Goal: Check status: Check status

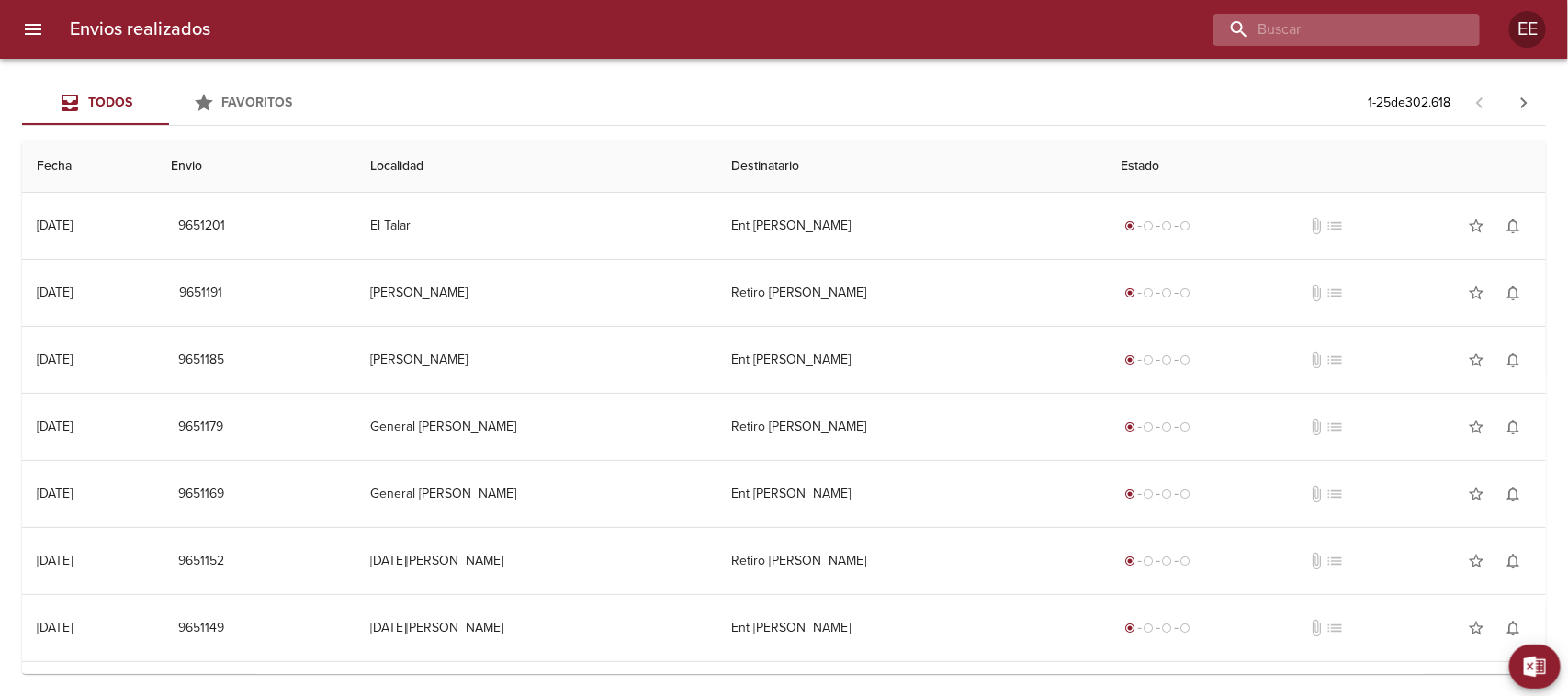
click at [1355, 32] on input "buscar" at bounding box center [1331, 29] width 235 height 32
paste input "[PERSON_NAME]"
type input "[PERSON_NAME]"
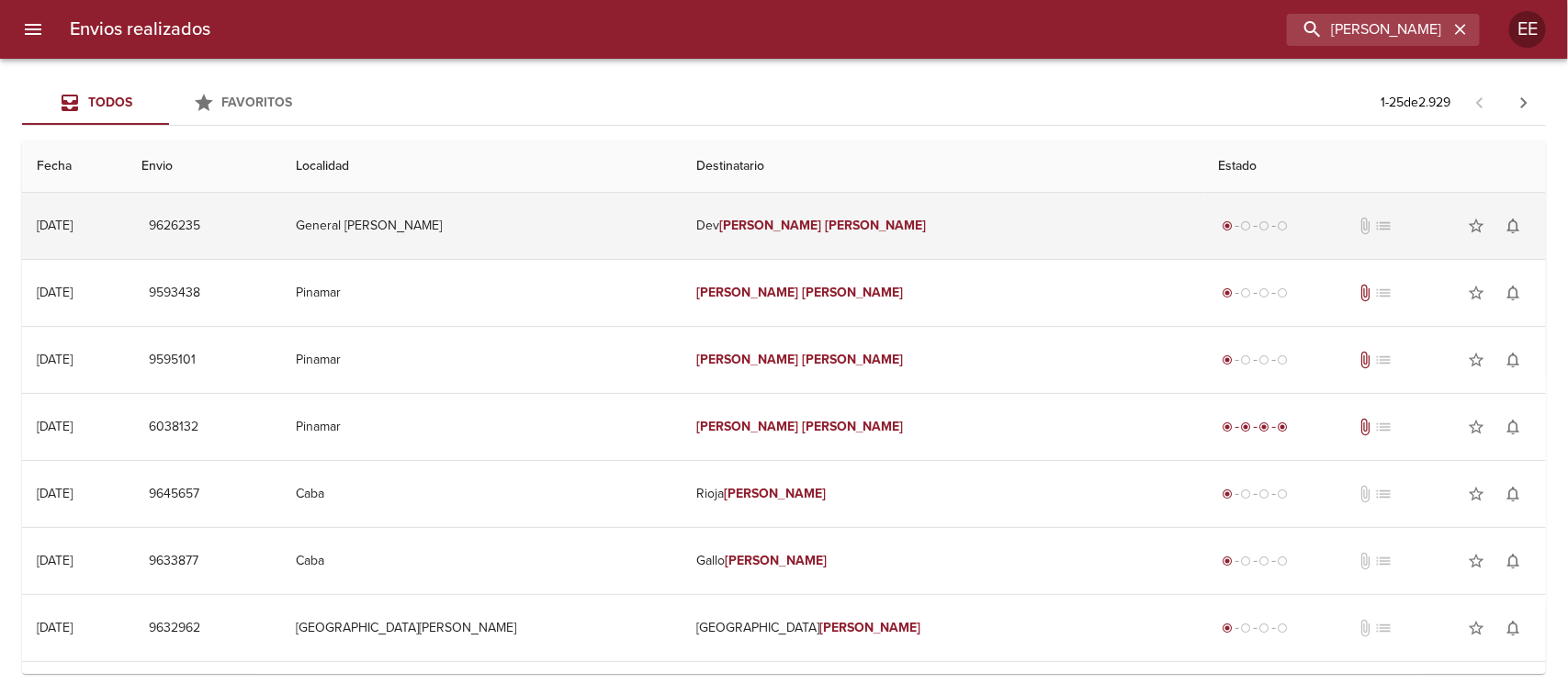
click at [609, 231] on td "General [PERSON_NAME]" at bounding box center [480, 226] width 400 height 67
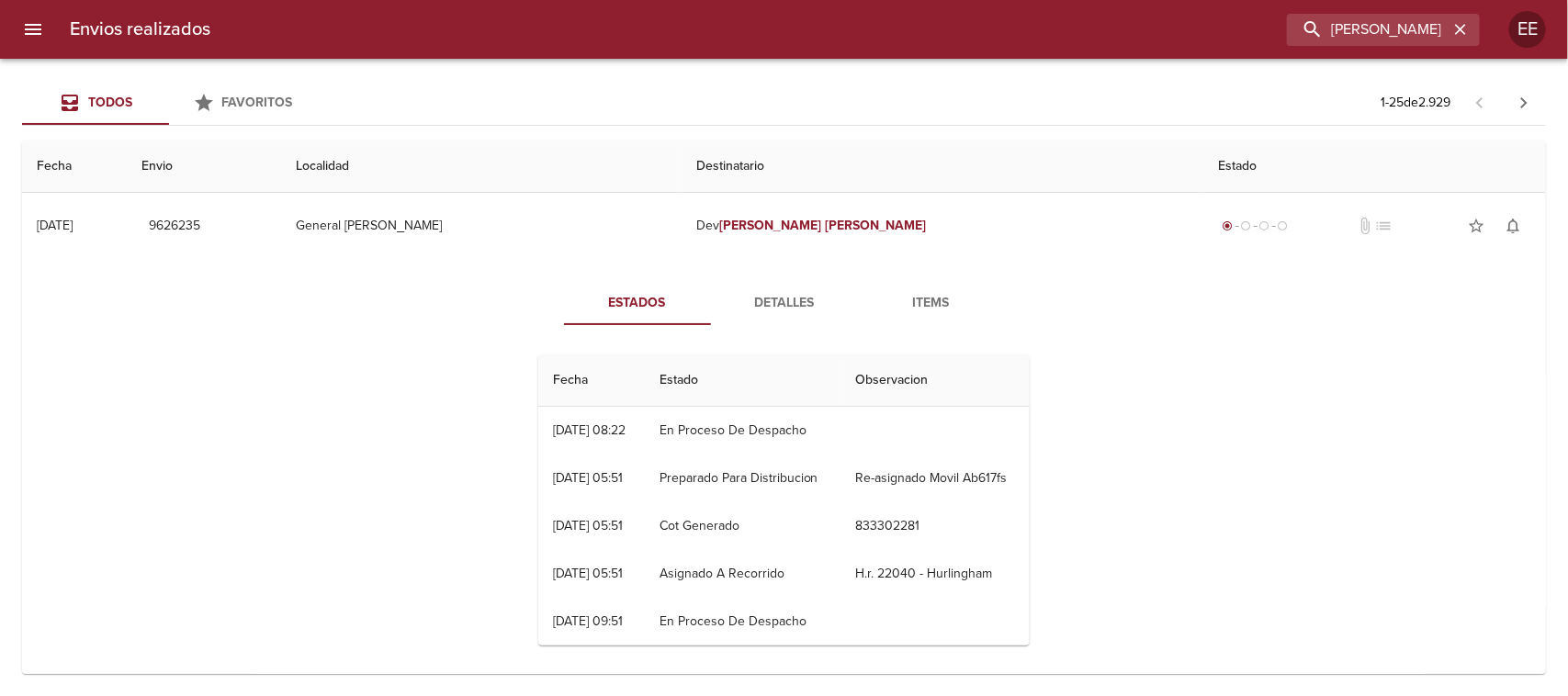
click at [786, 299] on span "Detalles" at bounding box center [785, 304] width 125 height 23
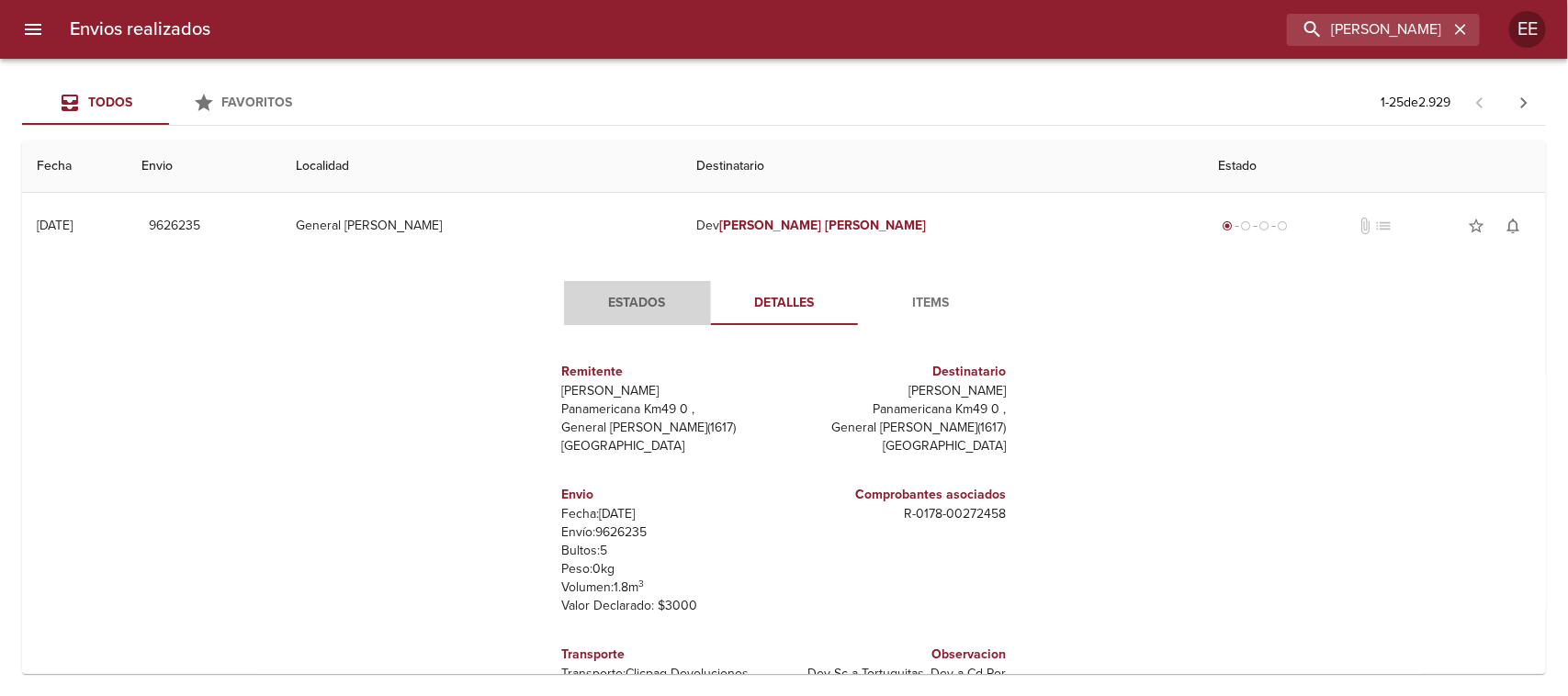
click at [610, 299] on span "Estados" at bounding box center [637, 304] width 125 height 23
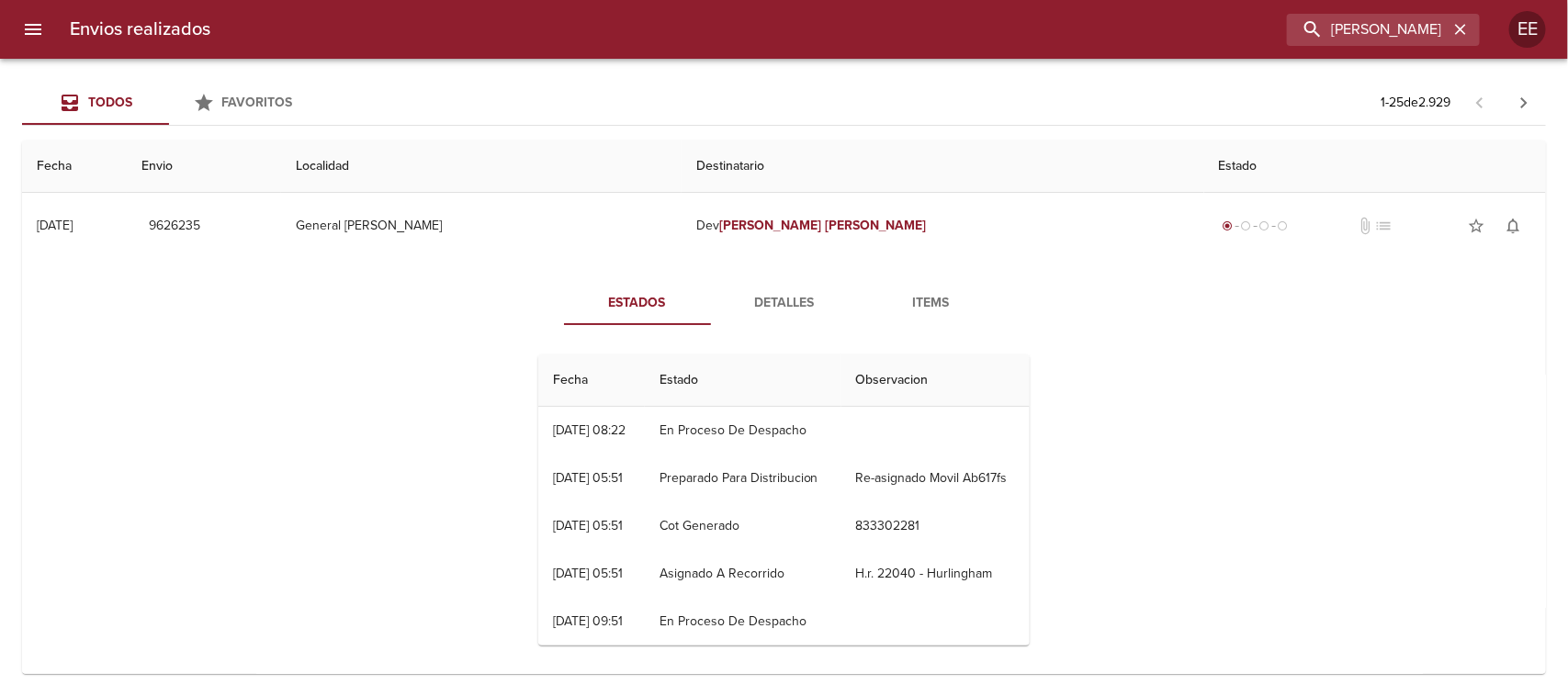
click at [768, 296] on span "Detalles" at bounding box center [785, 304] width 125 height 23
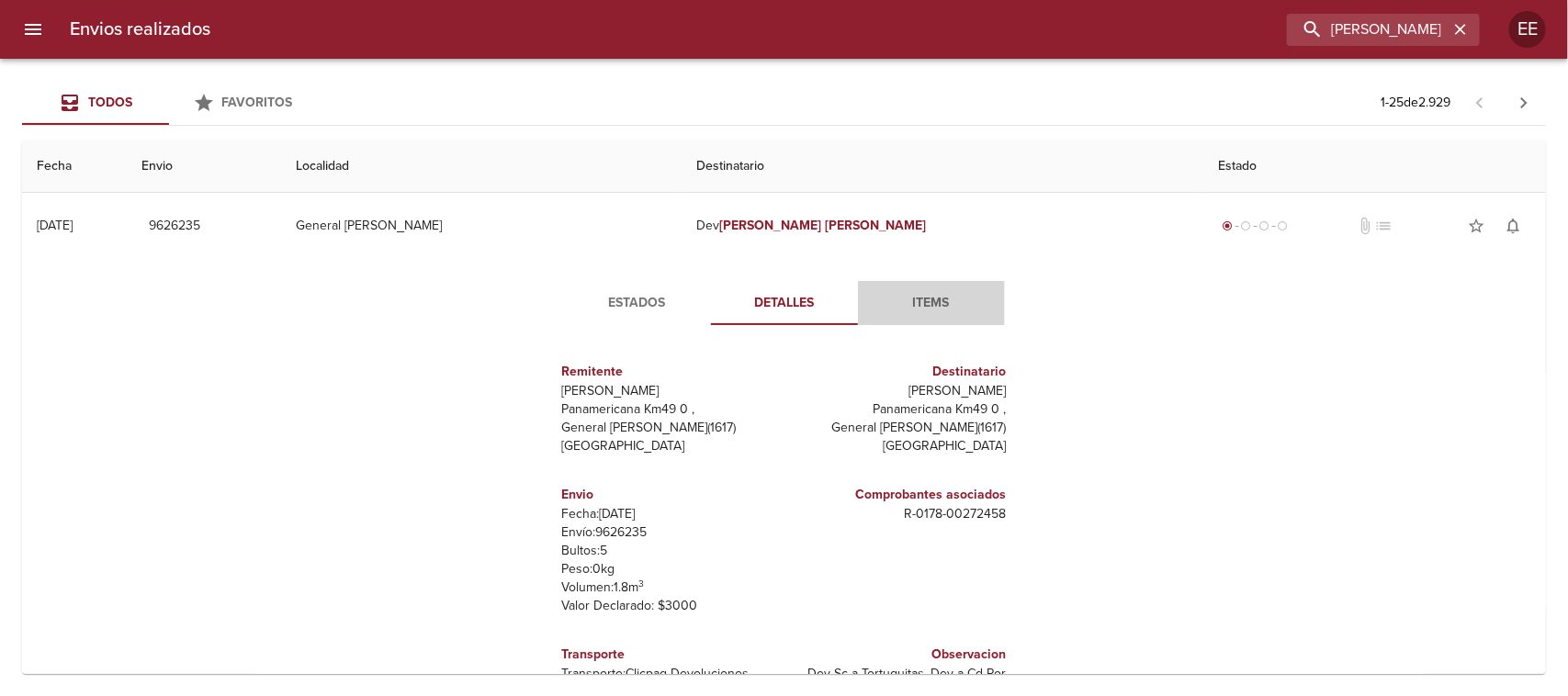
click at [919, 284] on button "Items" at bounding box center [932, 303] width 147 height 44
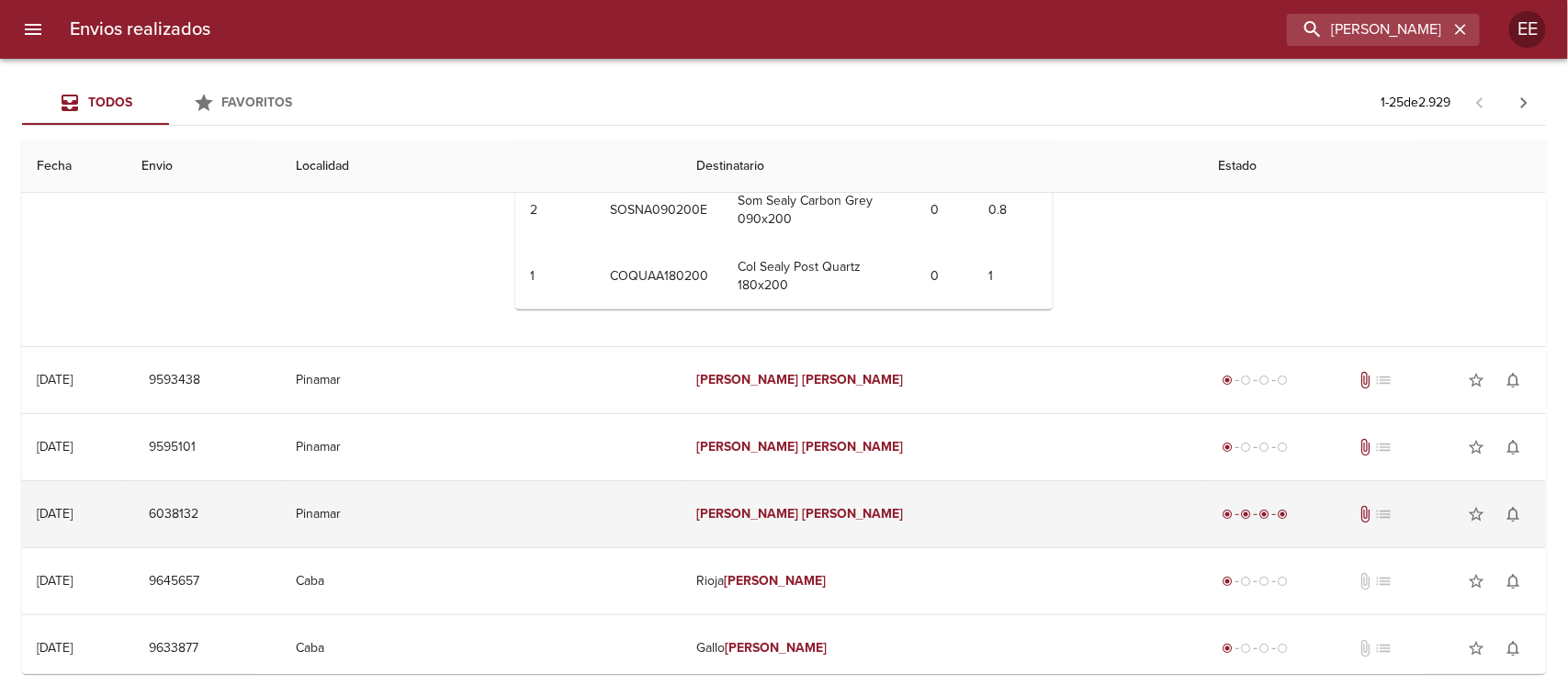
scroll to position [344, 0]
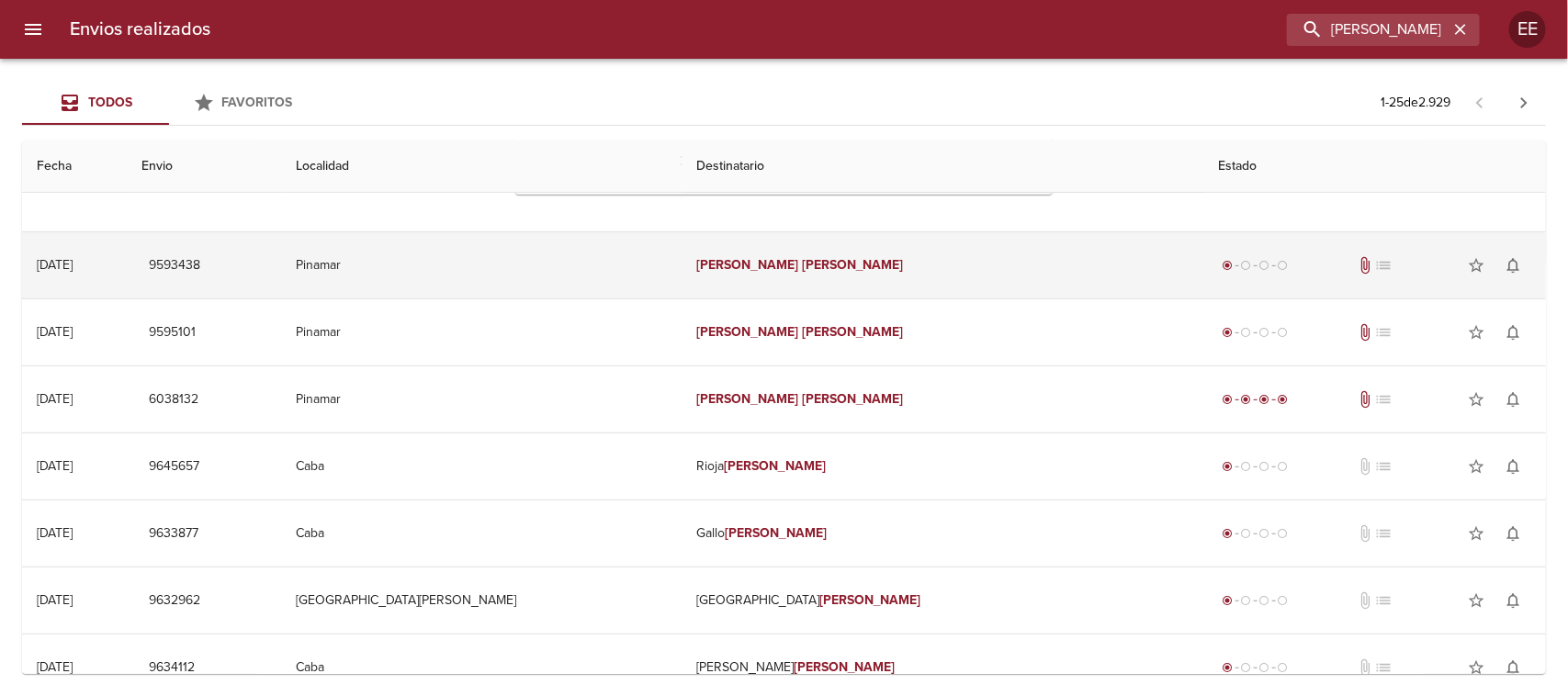
click at [668, 279] on td "Pinamar" at bounding box center [480, 265] width 400 height 67
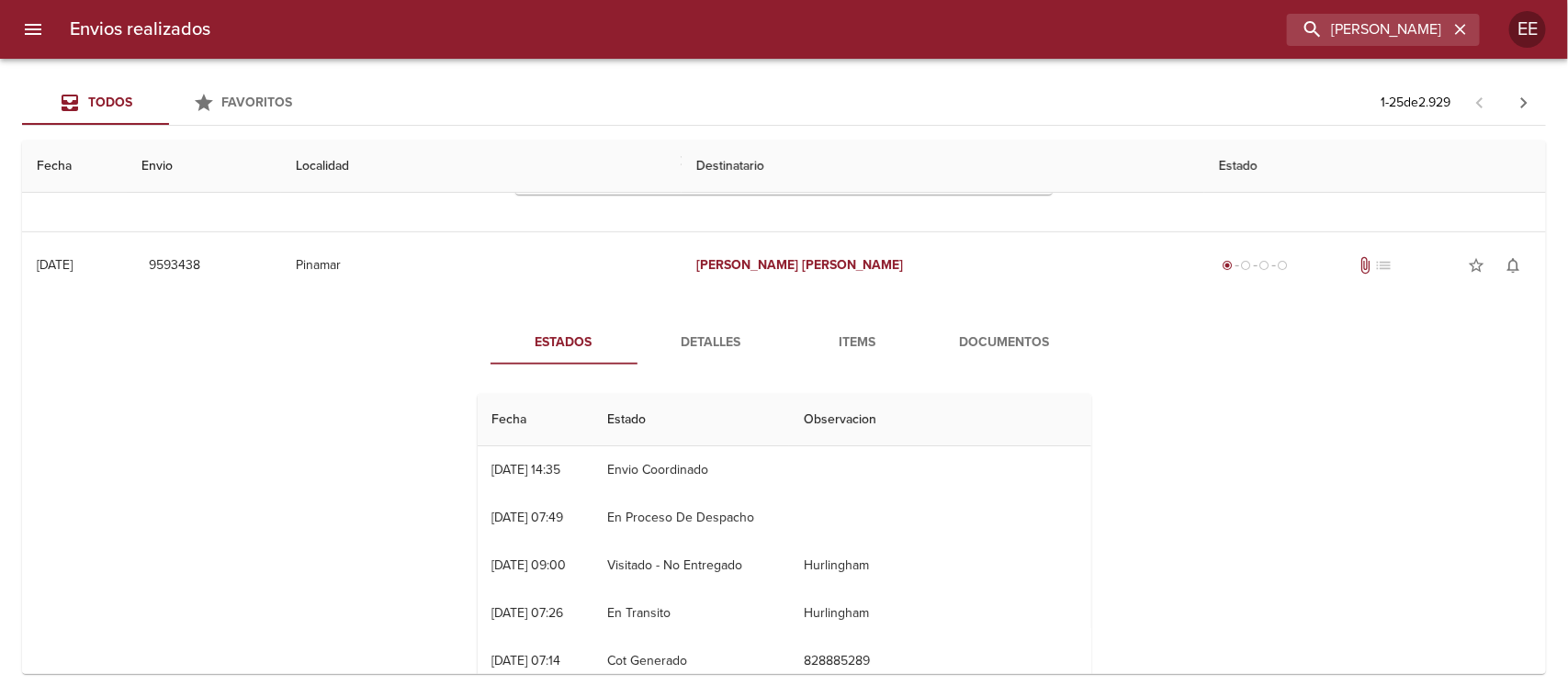
click at [693, 344] on span "Detalles" at bounding box center [711, 343] width 125 height 23
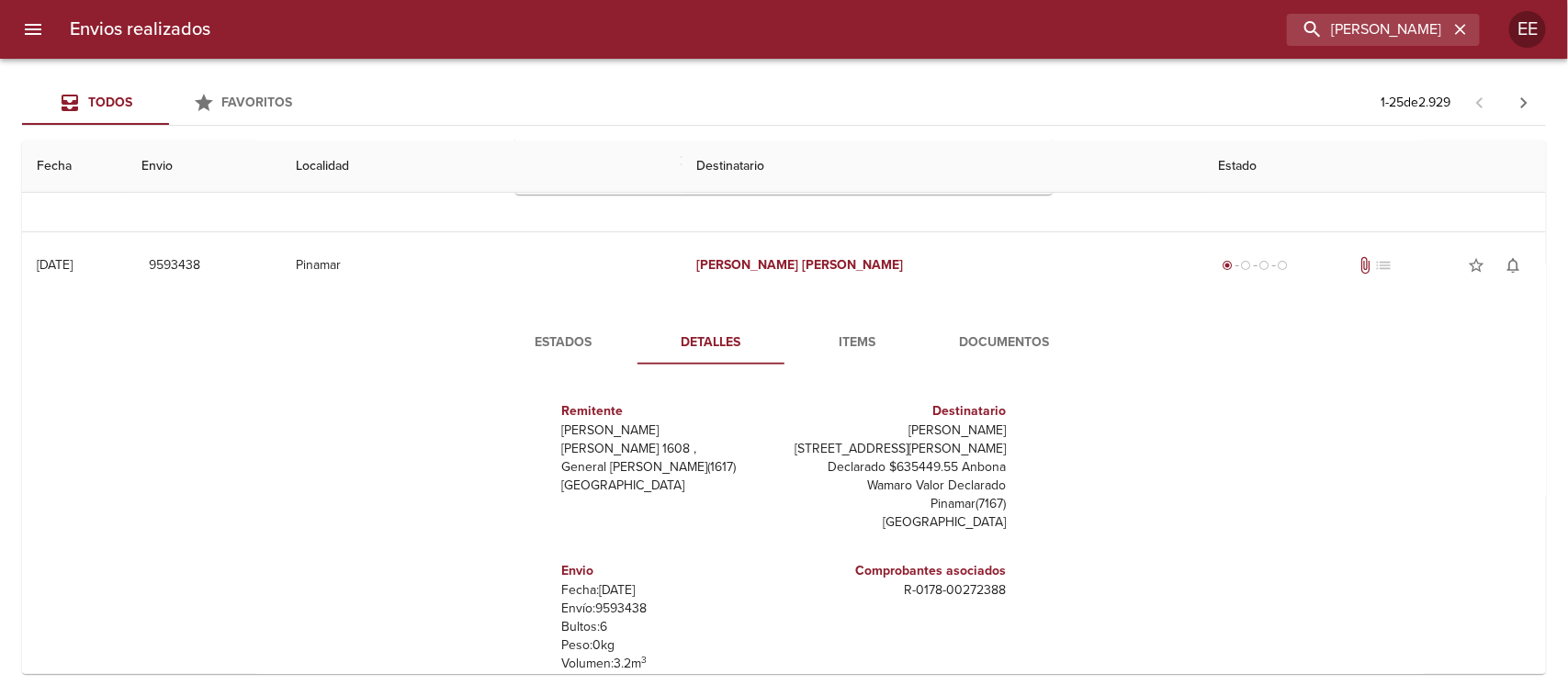
click at [550, 329] on button "Estados" at bounding box center [564, 342] width 147 height 44
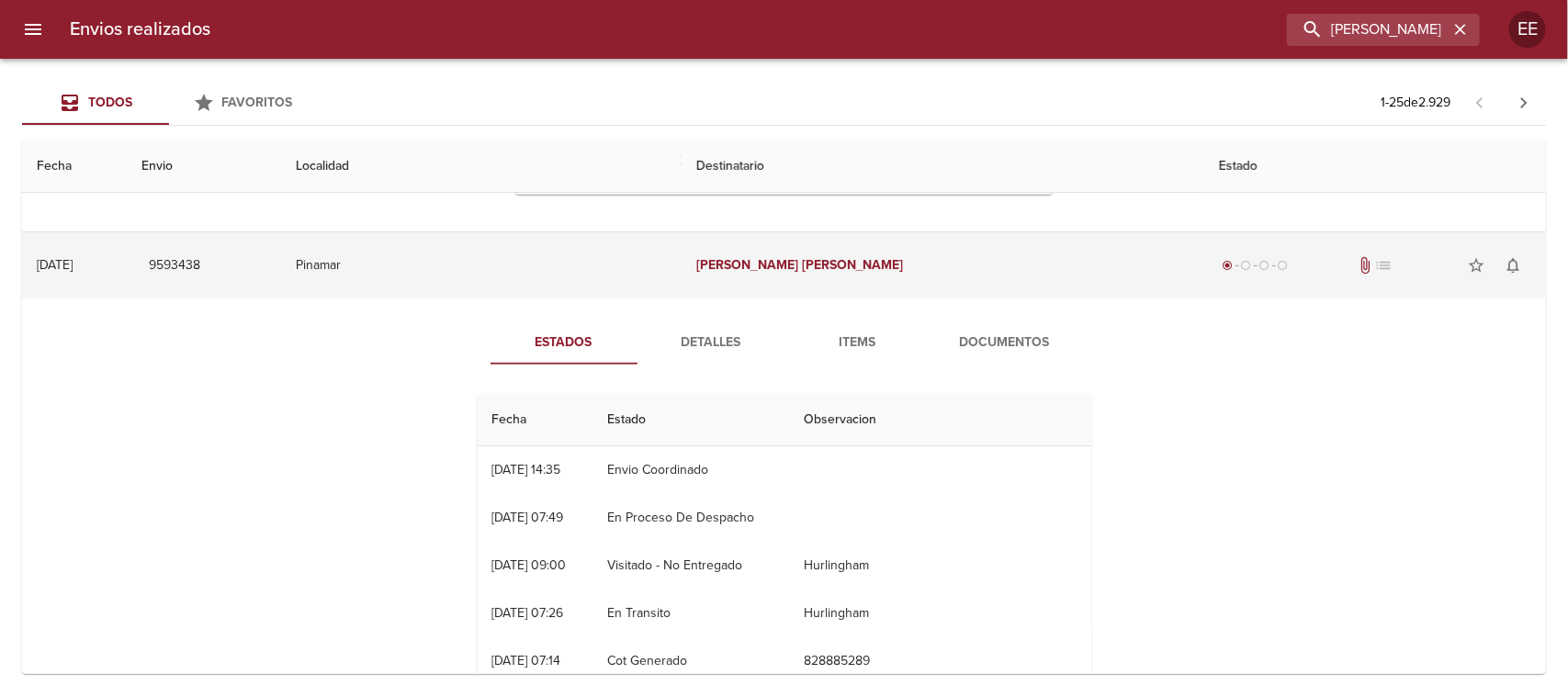
click at [560, 248] on td "Pinamar" at bounding box center [480, 265] width 400 height 67
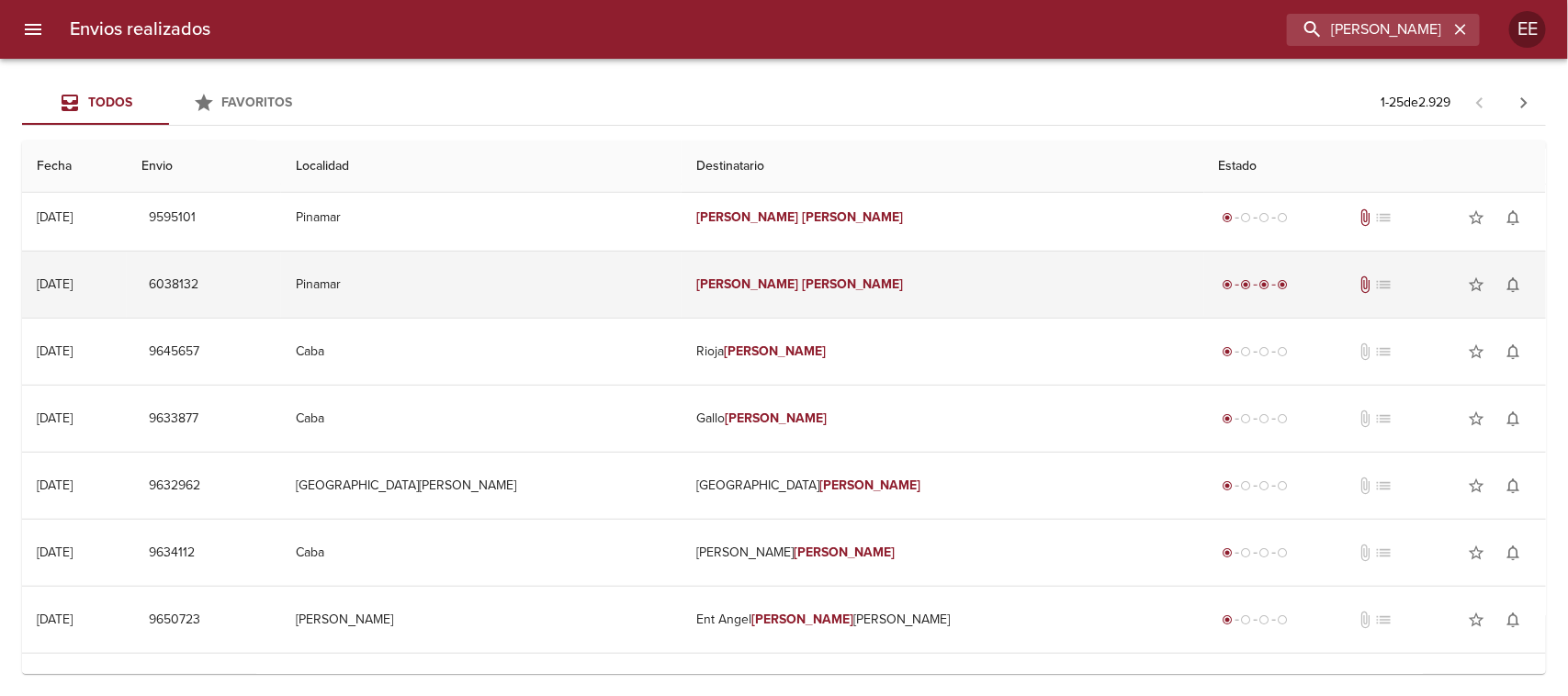
scroll to position [229, 0]
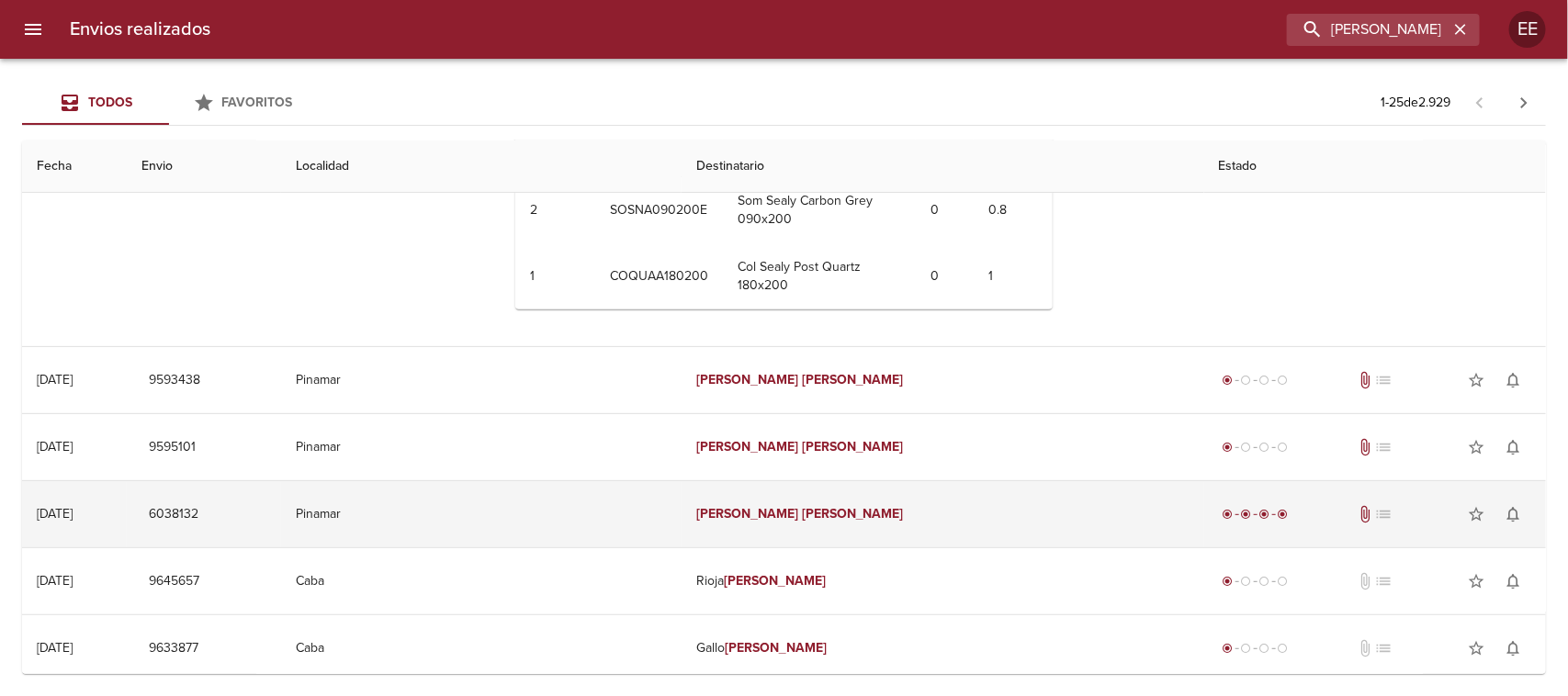
click at [595, 503] on td "Pinamar" at bounding box center [480, 514] width 400 height 67
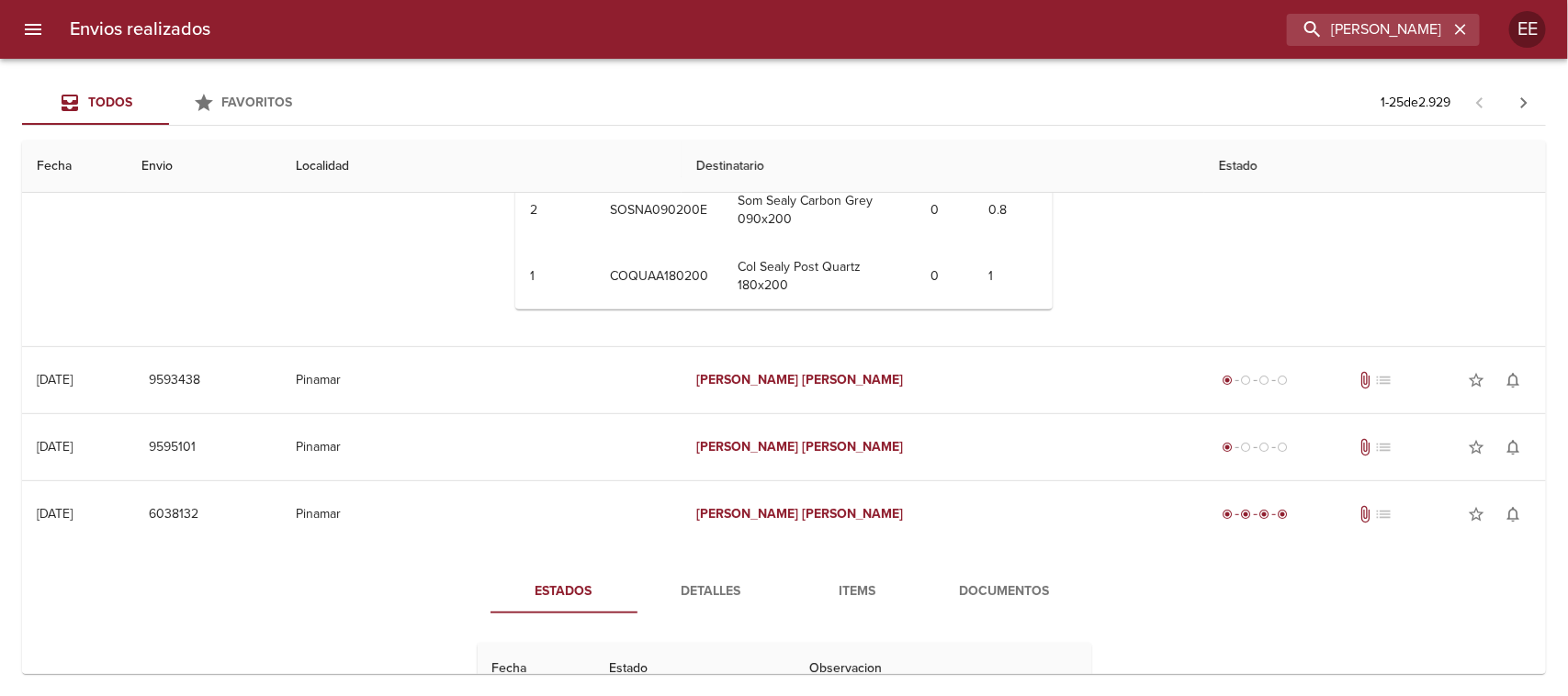
scroll to position [344, 0]
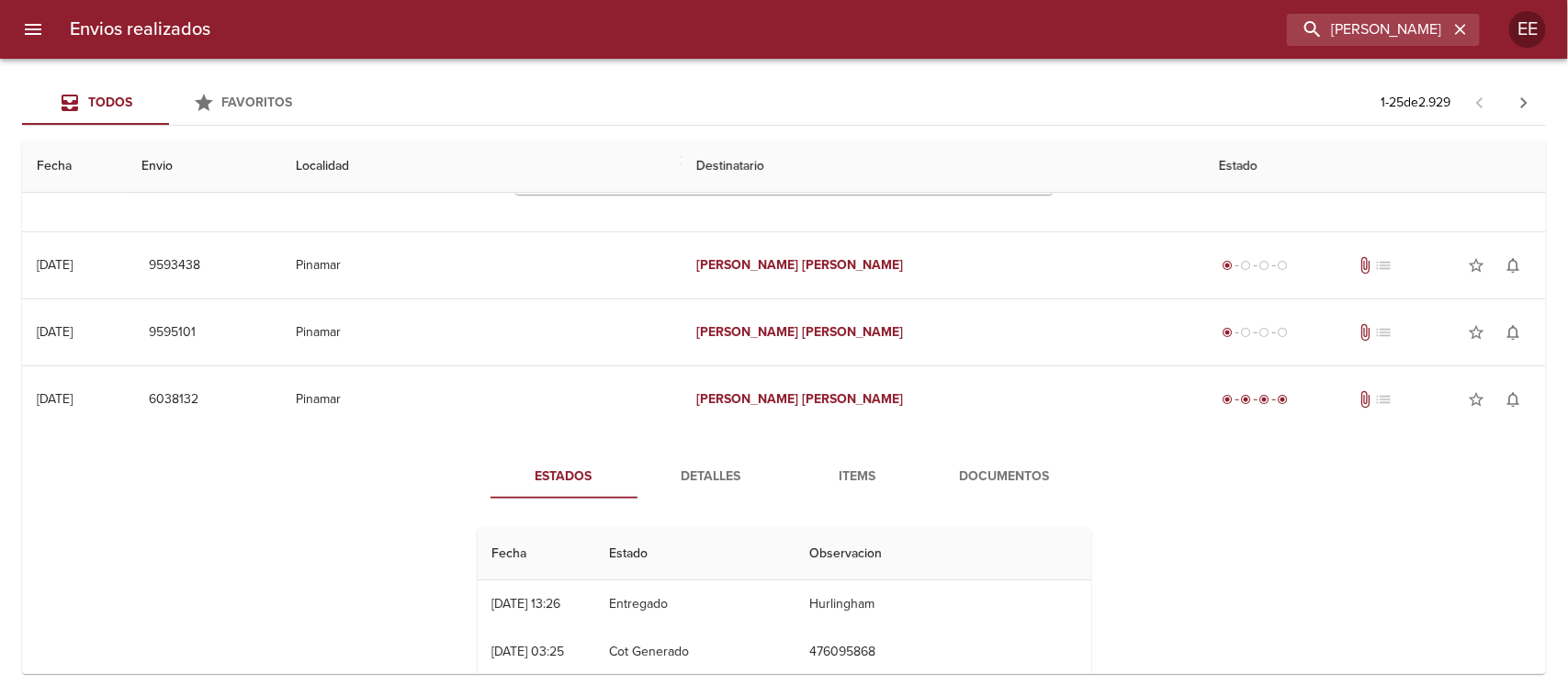
click at [676, 474] on span "Detalles" at bounding box center [711, 477] width 125 height 23
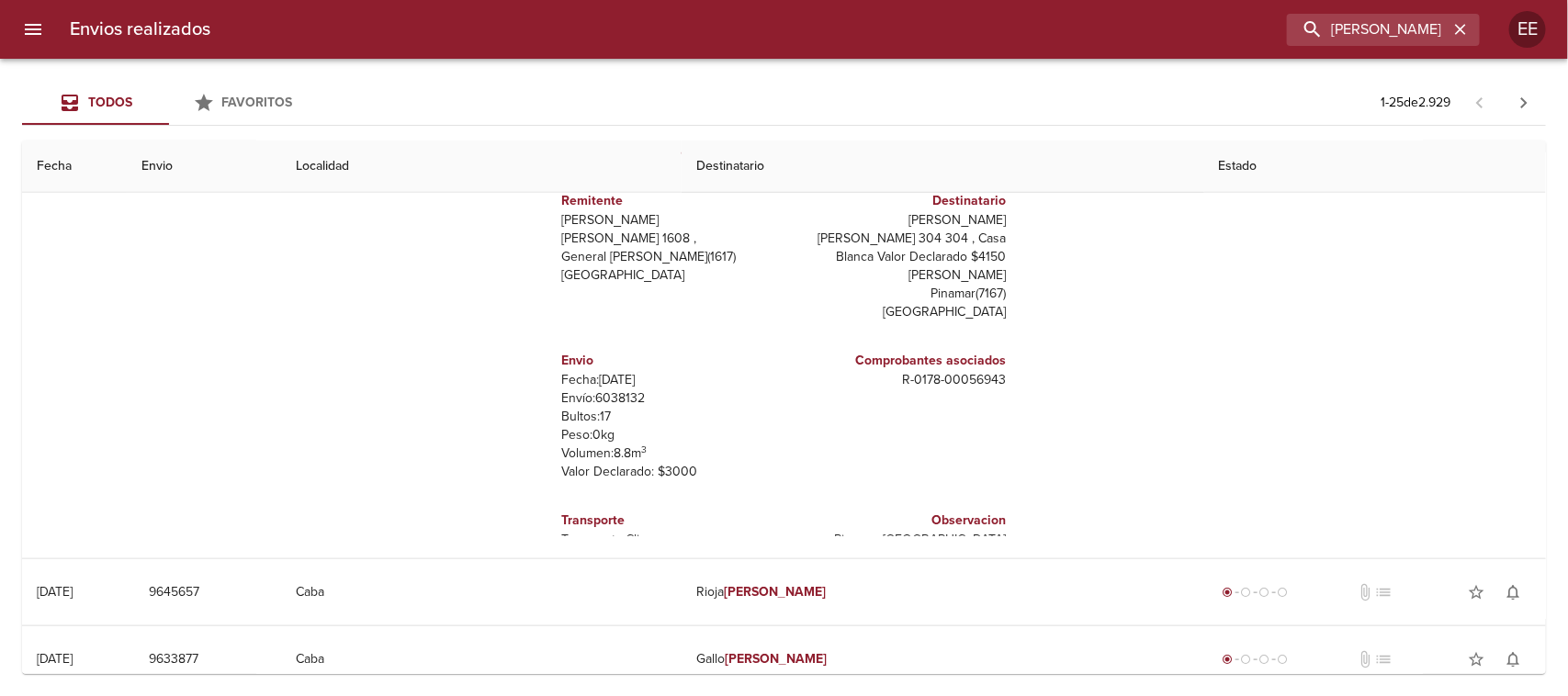
scroll to position [574, 0]
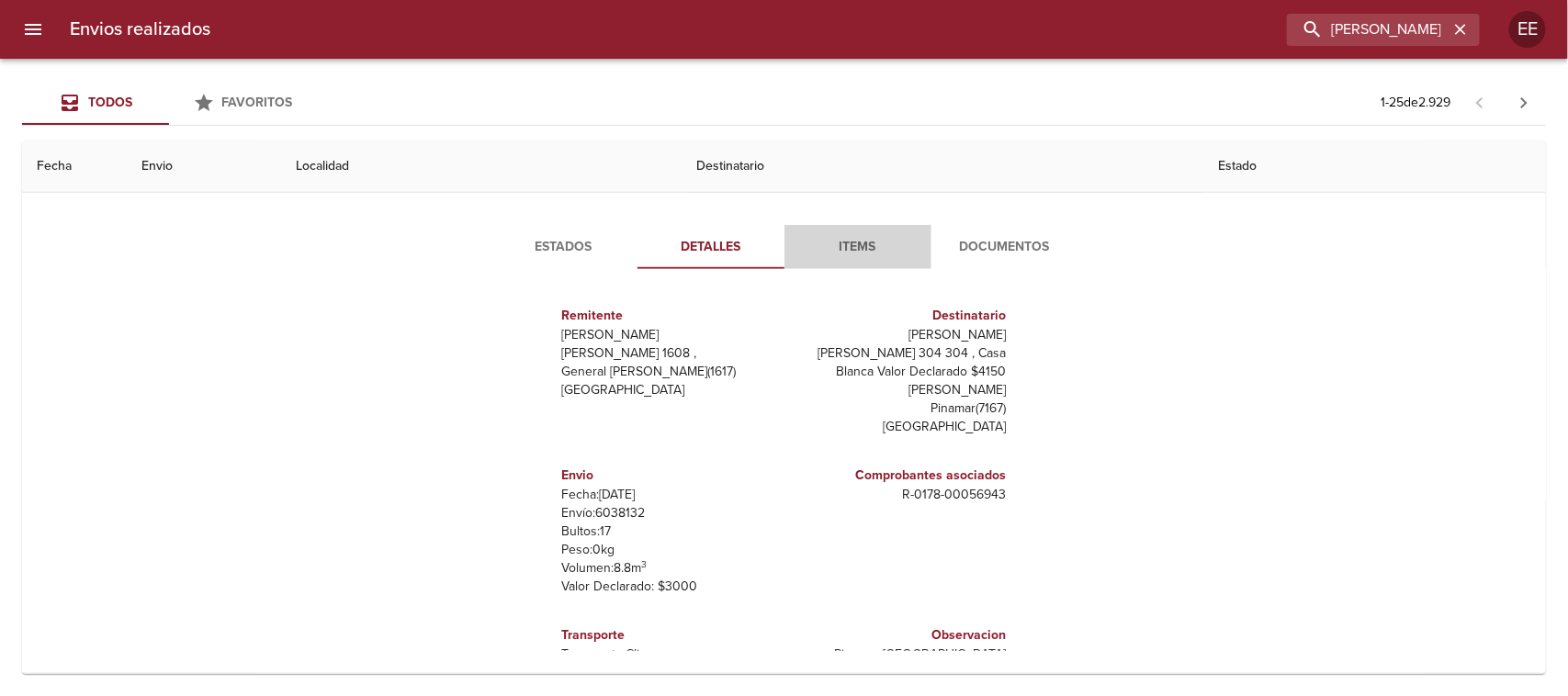
click at [810, 239] on span "Items" at bounding box center [858, 248] width 125 height 23
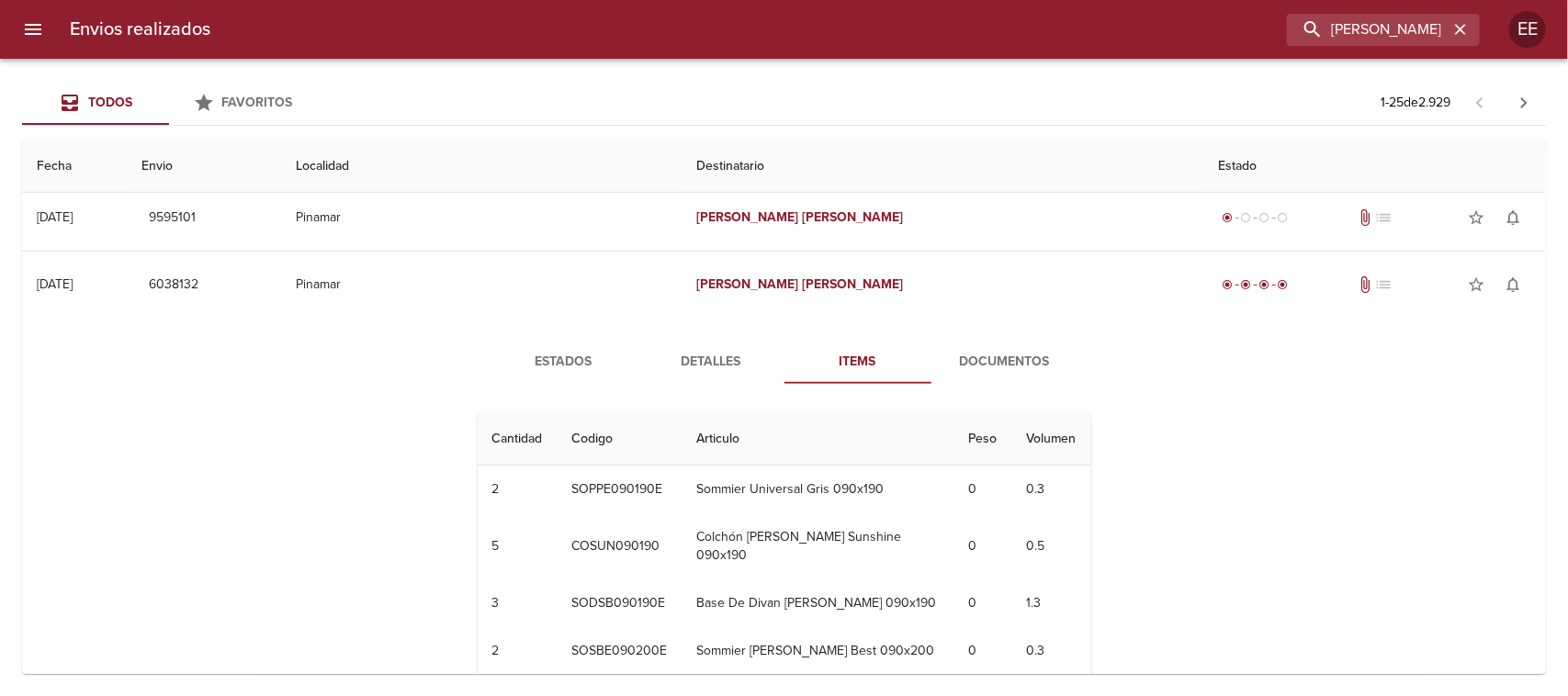
scroll to position [344, 0]
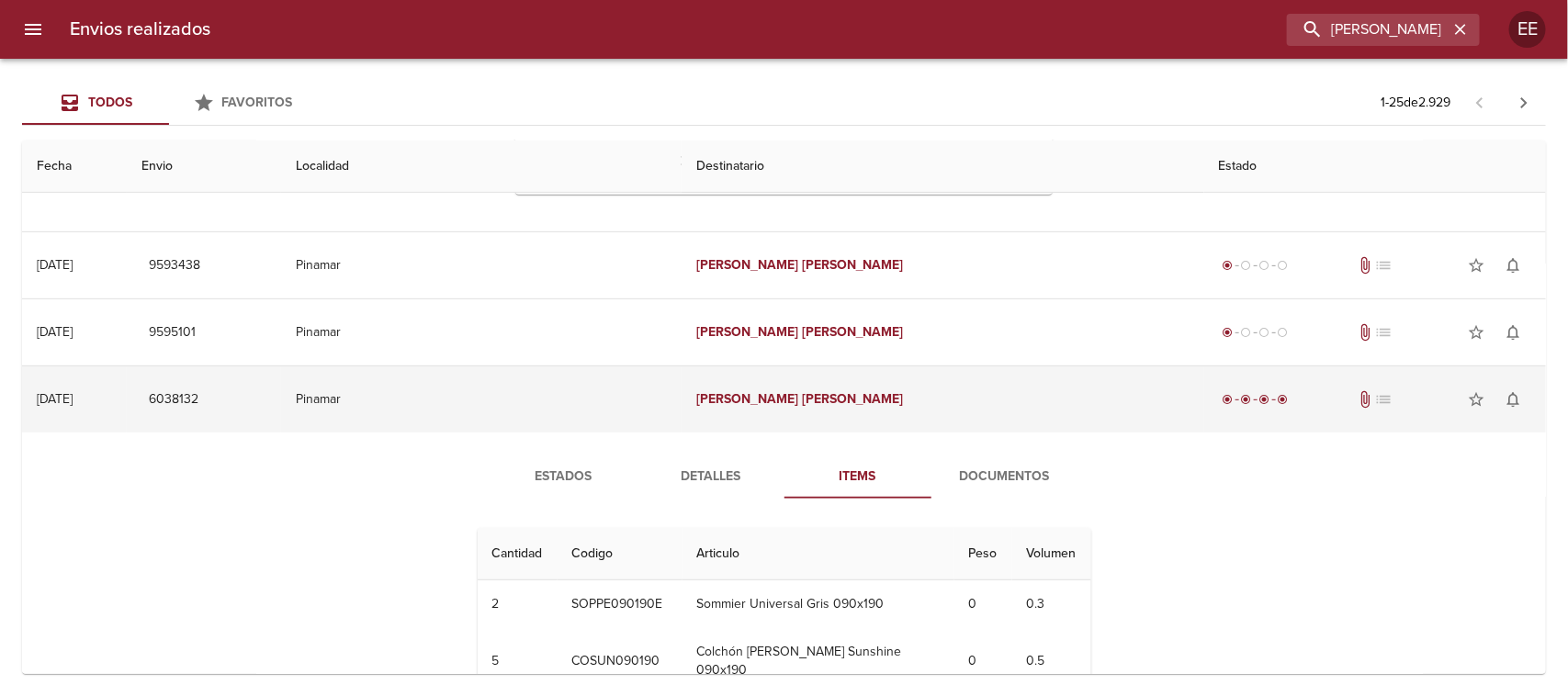
click at [621, 377] on td "Pinamar" at bounding box center [480, 399] width 400 height 67
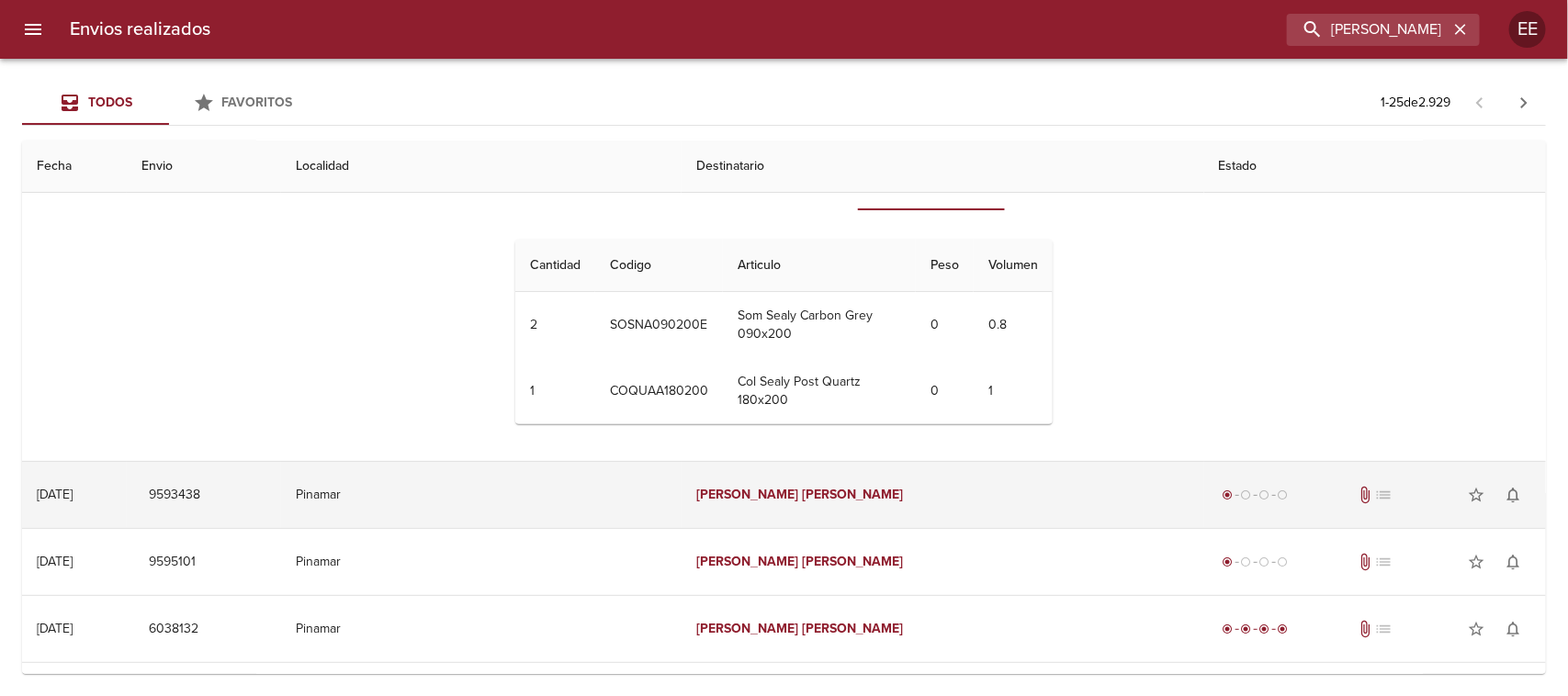
scroll to position [0, 0]
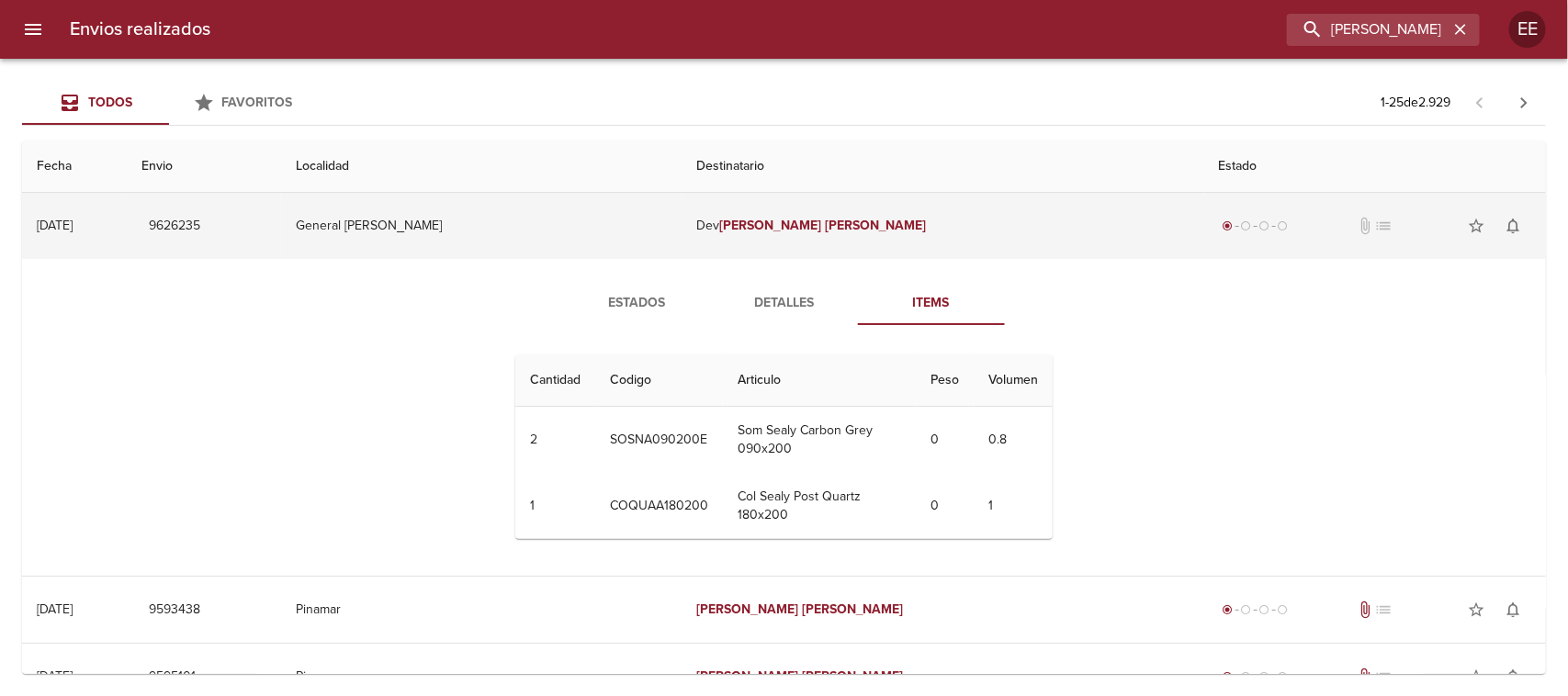
click at [597, 241] on td "General [PERSON_NAME]" at bounding box center [480, 226] width 400 height 67
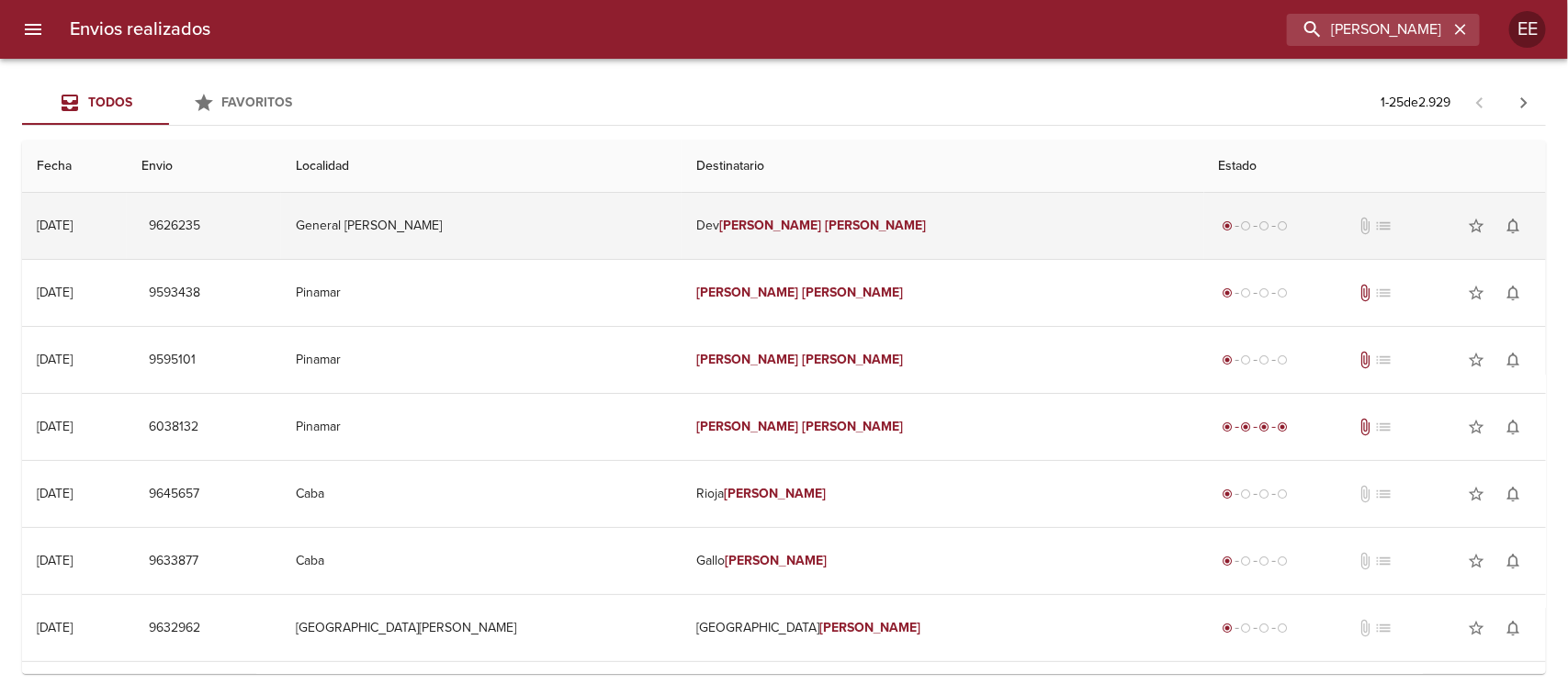
click at [626, 218] on td "General [PERSON_NAME]" at bounding box center [480, 226] width 400 height 67
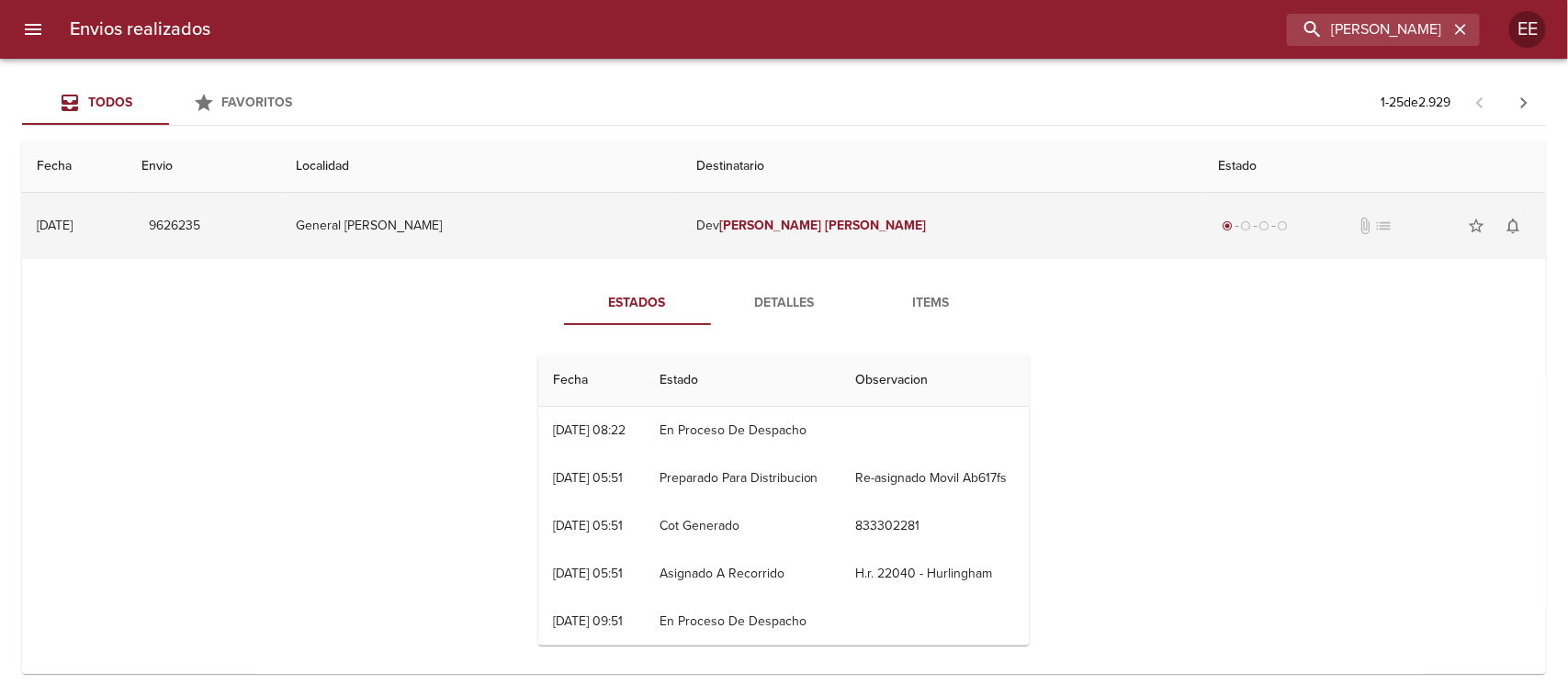
click at [567, 230] on td "General [PERSON_NAME]" at bounding box center [480, 226] width 400 height 67
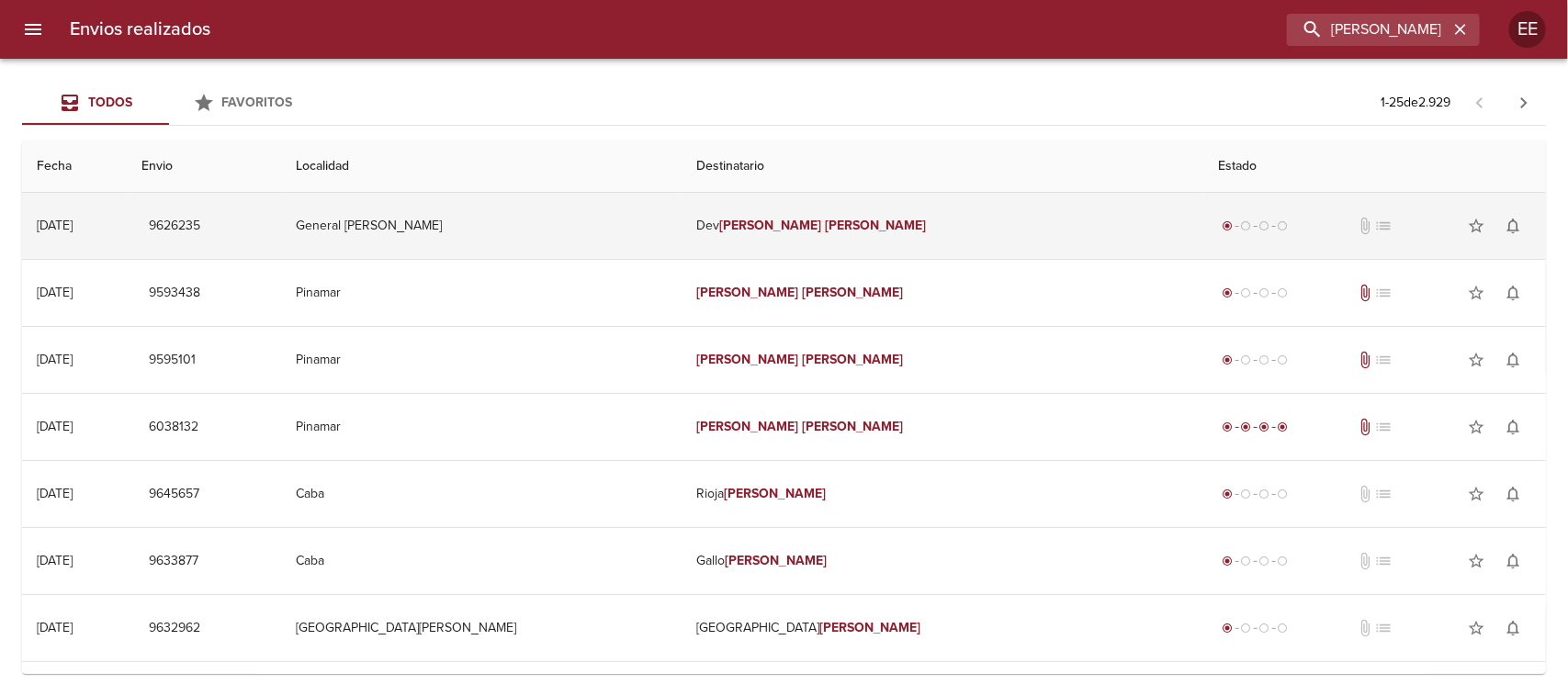
click at [634, 230] on td "General [PERSON_NAME]" at bounding box center [480, 226] width 400 height 67
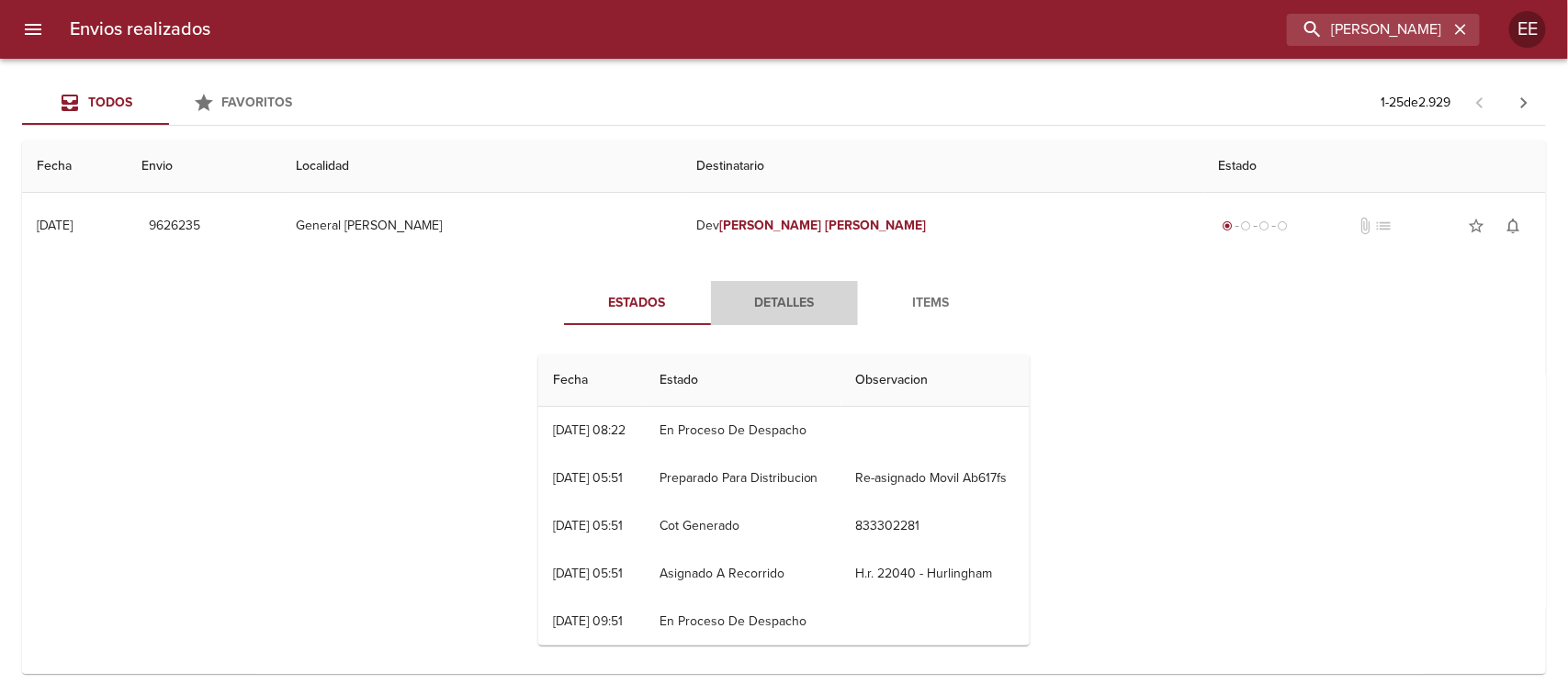
click at [767, 292] on span "Detalles" at bounding box center [785, 304] width 125 height 23
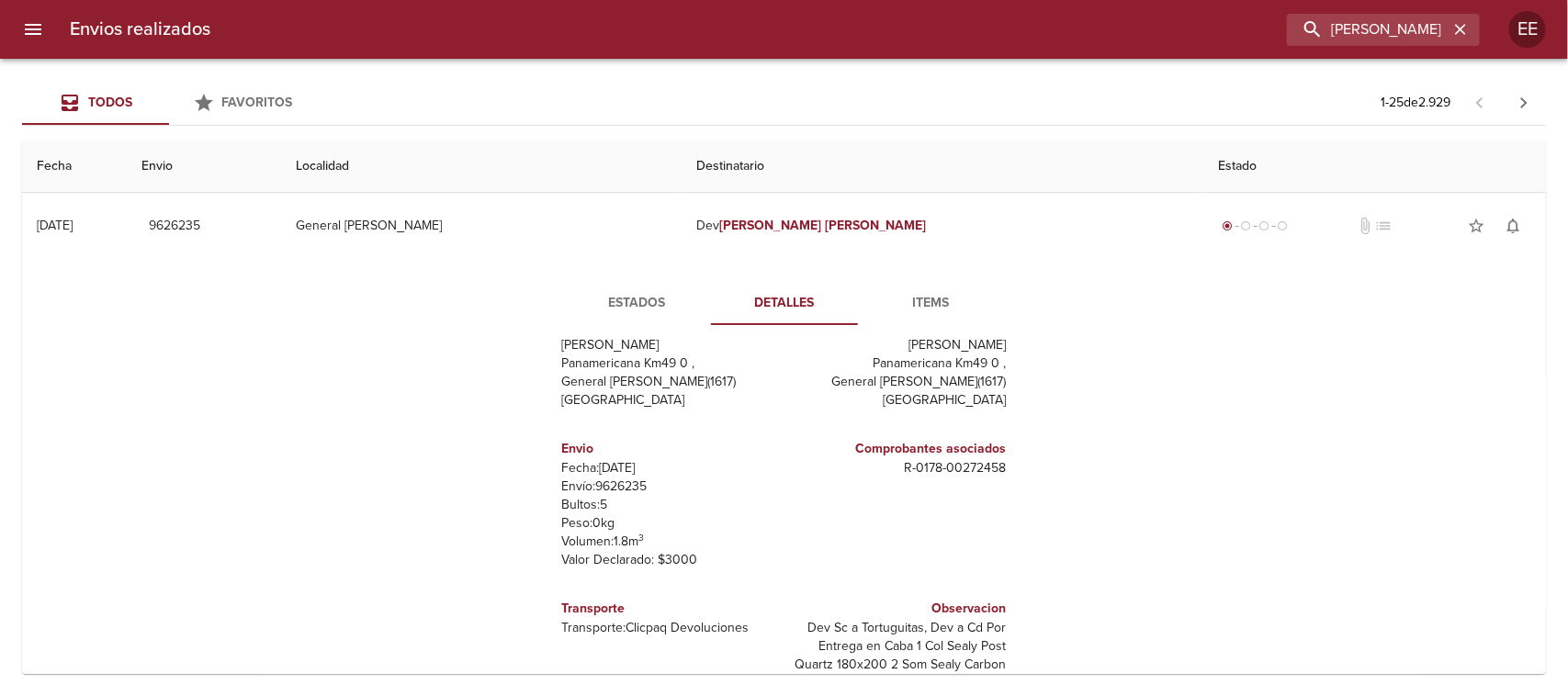
drag, startPoint x: 898, startPoint y: 267, endPoint x: 894, endPoint y: 292, distance: 25.3
click at [894, 292] on div "Estados Detalles Items Remitente Wamaro Tortuguitas Panamericana Km49 0 , Gener…" at bounding box center [784, 495] width 1495 height 470
click at [894, 292] on span "Items" at bounding box center [932, 304] width 125 height 23
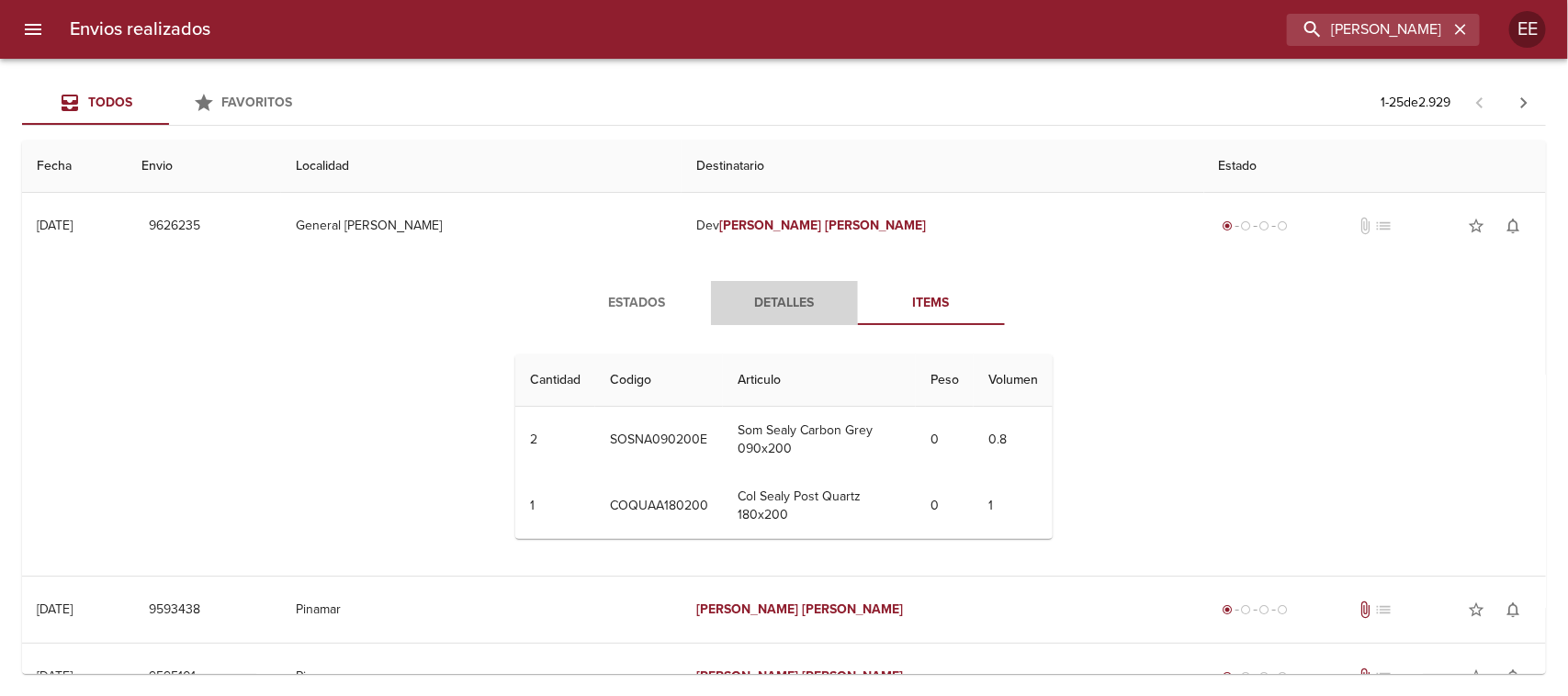
click at [763, 285] on button "Detalles" at bounding box center [784, 303] width 147 height 44
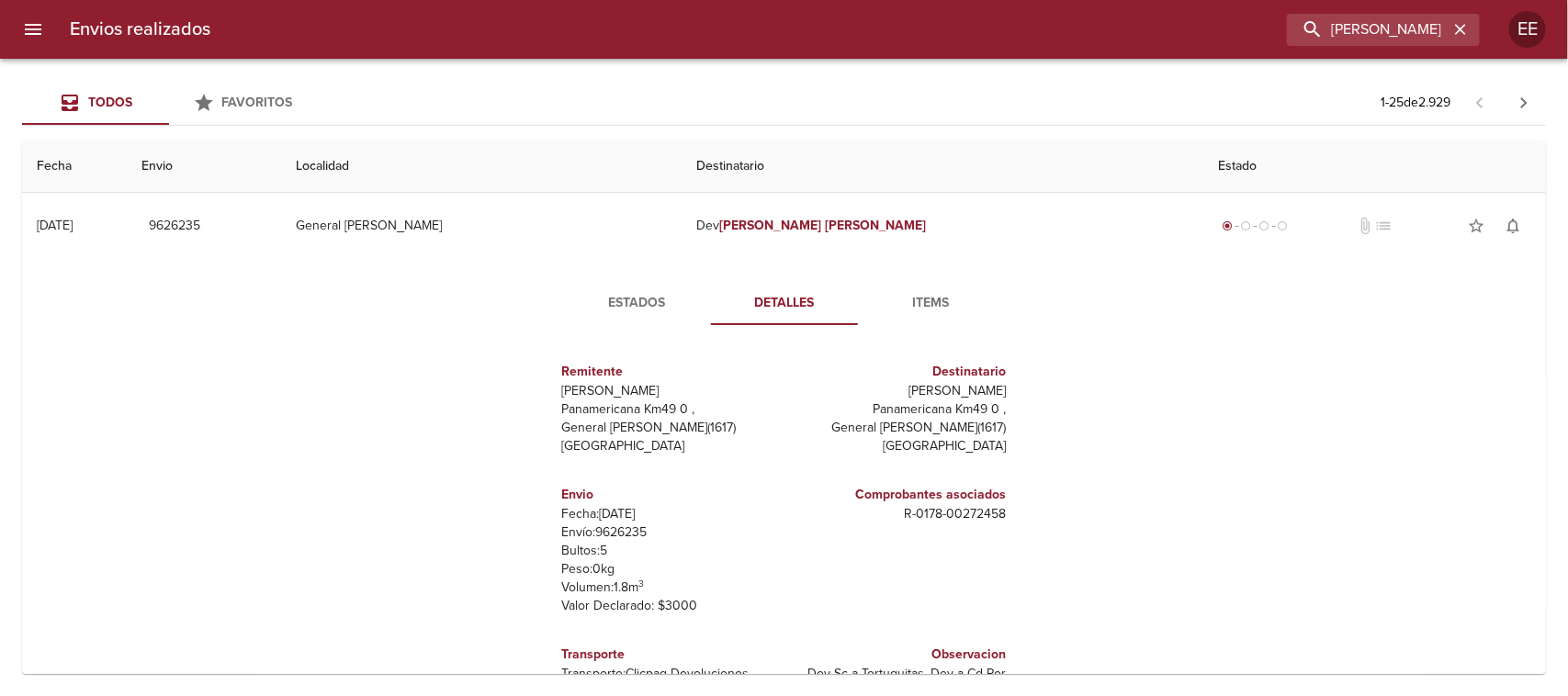
click at [629, 278] on div "Estados Detalles Items Remitente Wamaro Tortuguitas Panamericana Km49 0 , Gener…" at bounding box center [784, 495] width 1495 height 470
click at [627, 294] on span "Estados" at bounding box center [637, 304] width 125 height 23
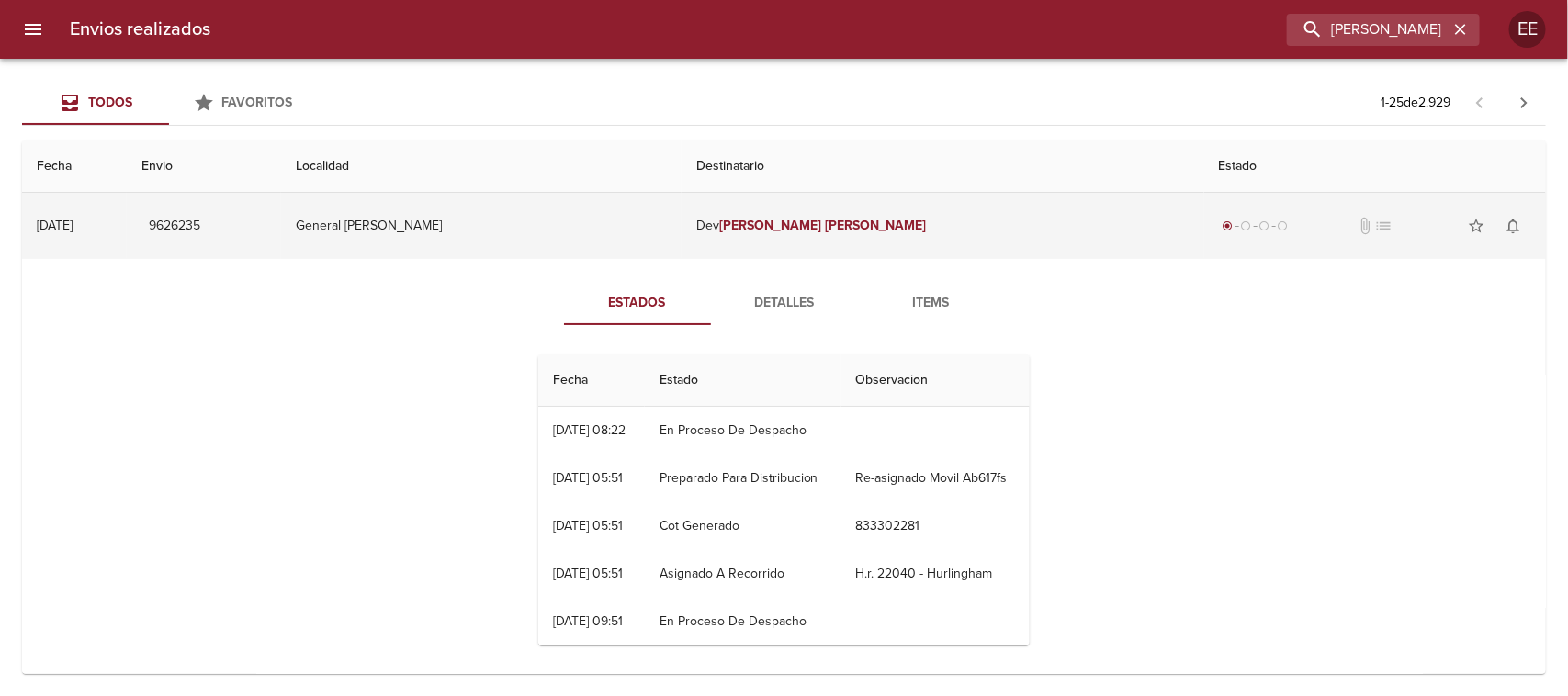
click at [281, 226] on td "9626235" at bounding box center [203, 226] width 154 height 67
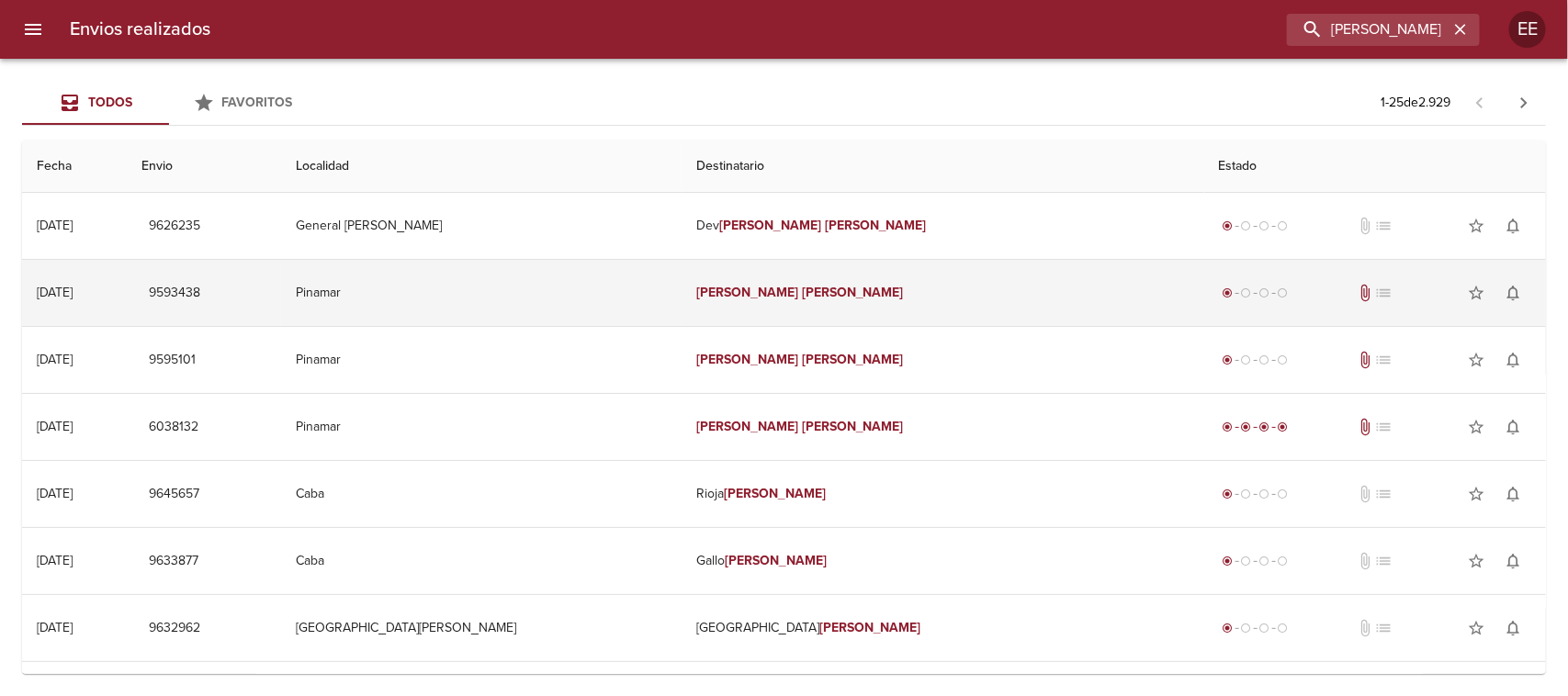
click at [568, 295] on td "Pinamar" at bounding box center [480, 293] width 400 height 67
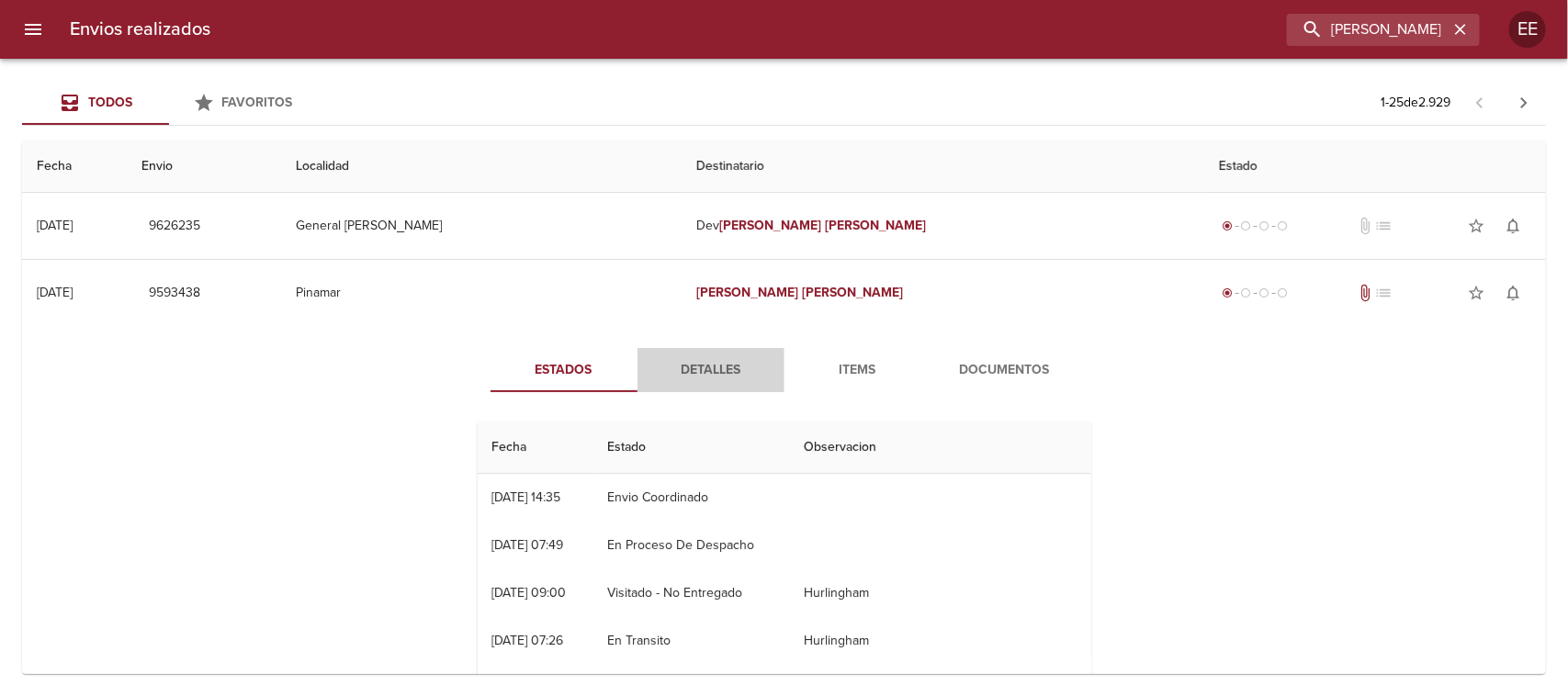
click at [689, 368] on span "Detalles" at bounding box center [711, 370] width 125 height 23
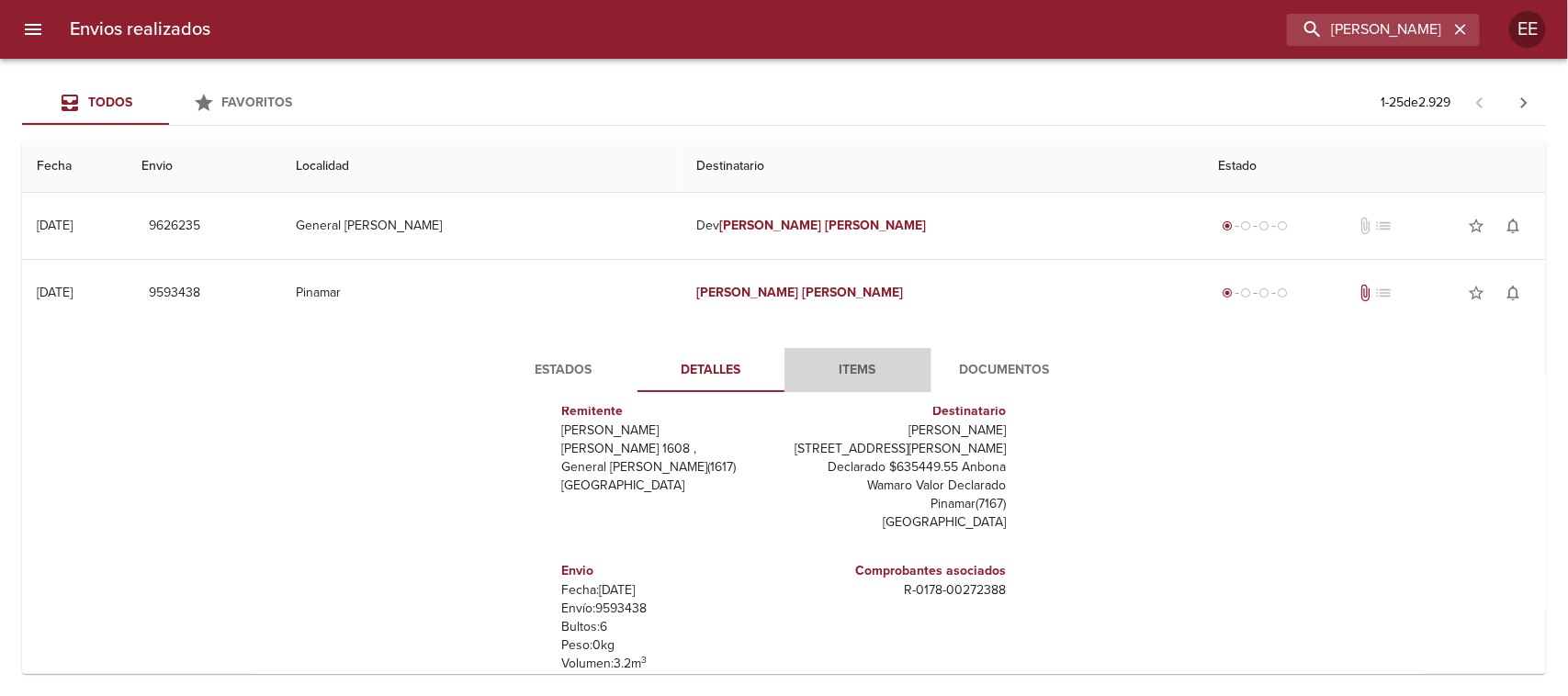
click at [854, 373] on span "Items" at bounding box center [858, 370] width 125 height 23
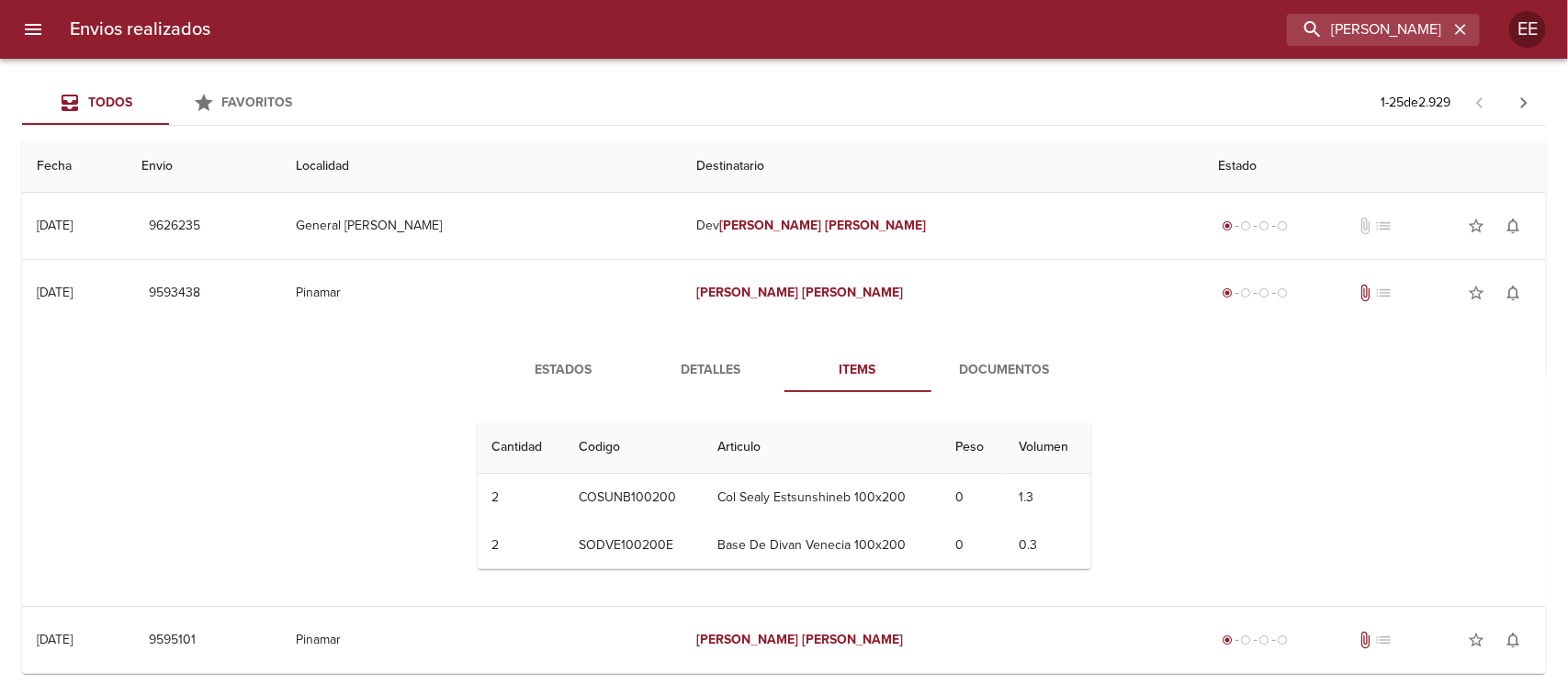
click at [552, 359] on span "Estados" at bounding box center [564, 370] width 125 height 23
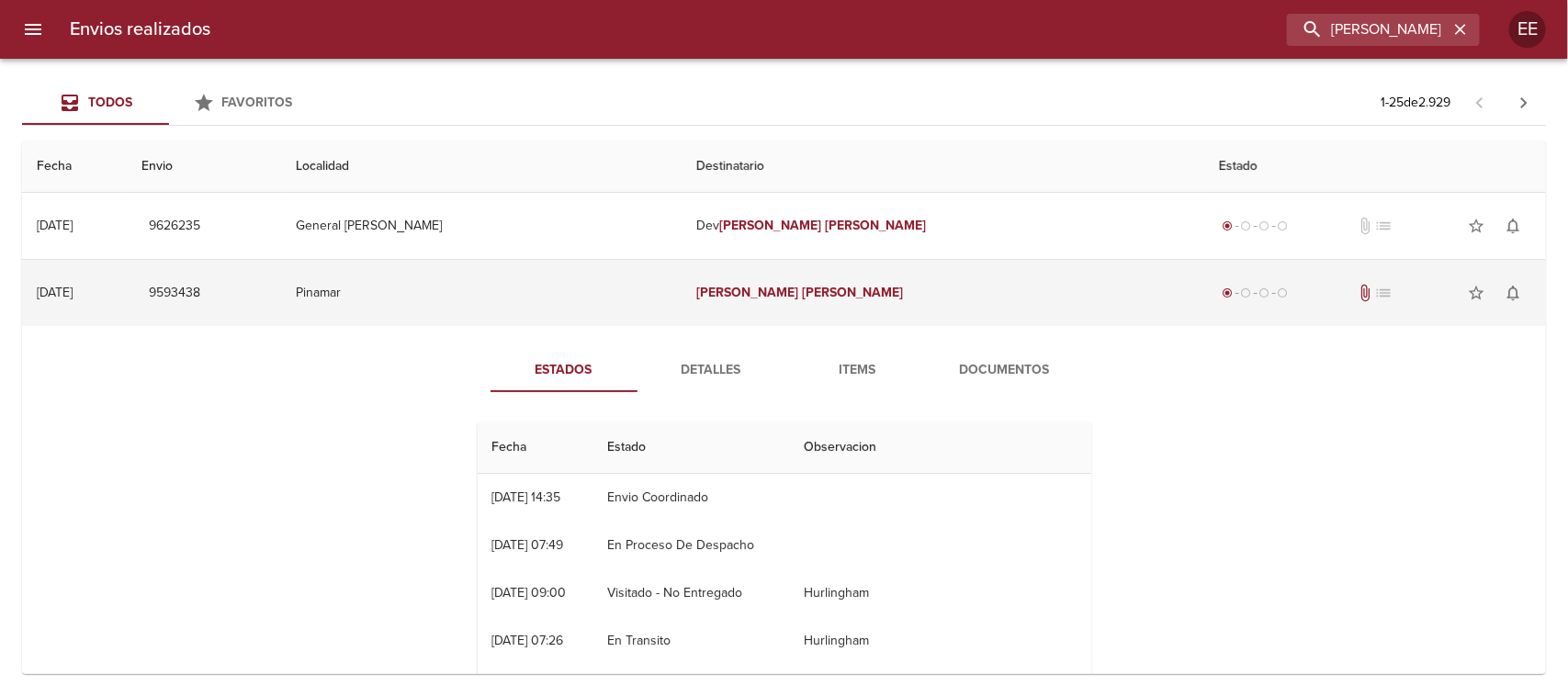
click at [540, 309] on td "Pinamar" at bounding box center [480, 293] width 400 height 67
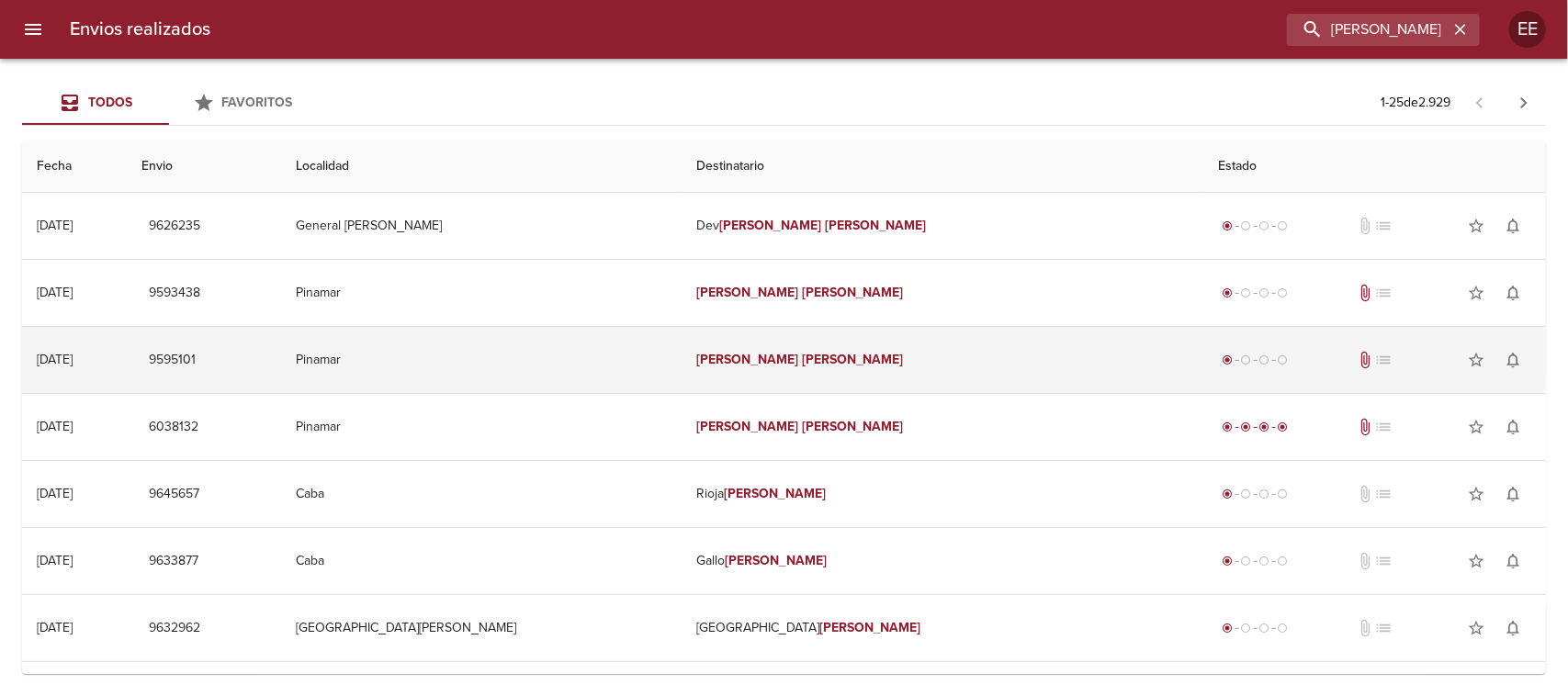
click at [571, 375] on td "Pinamar" at bounding box center [480, 360] width 400 height 67
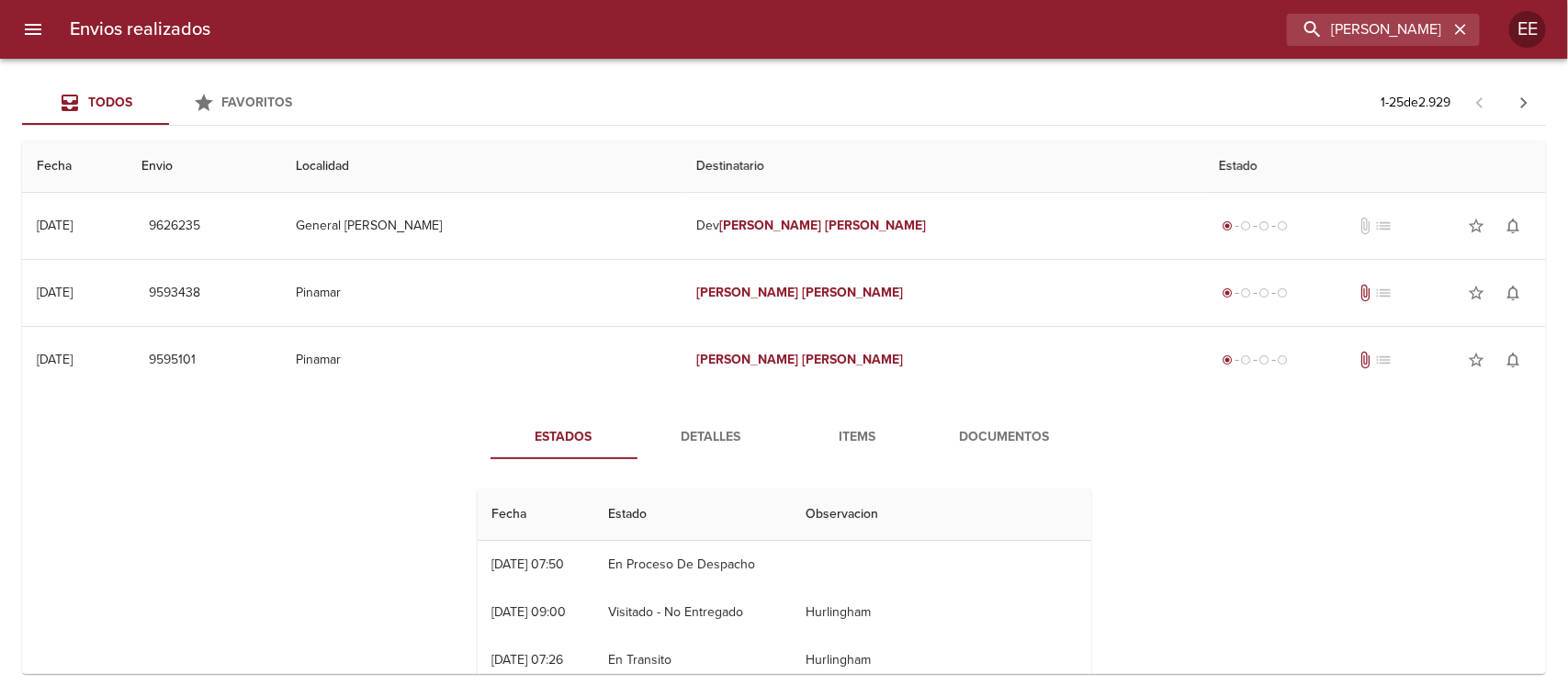
click at [690, 429] on span "Detalles" at bounding box center [711, 438] width 125 height 23
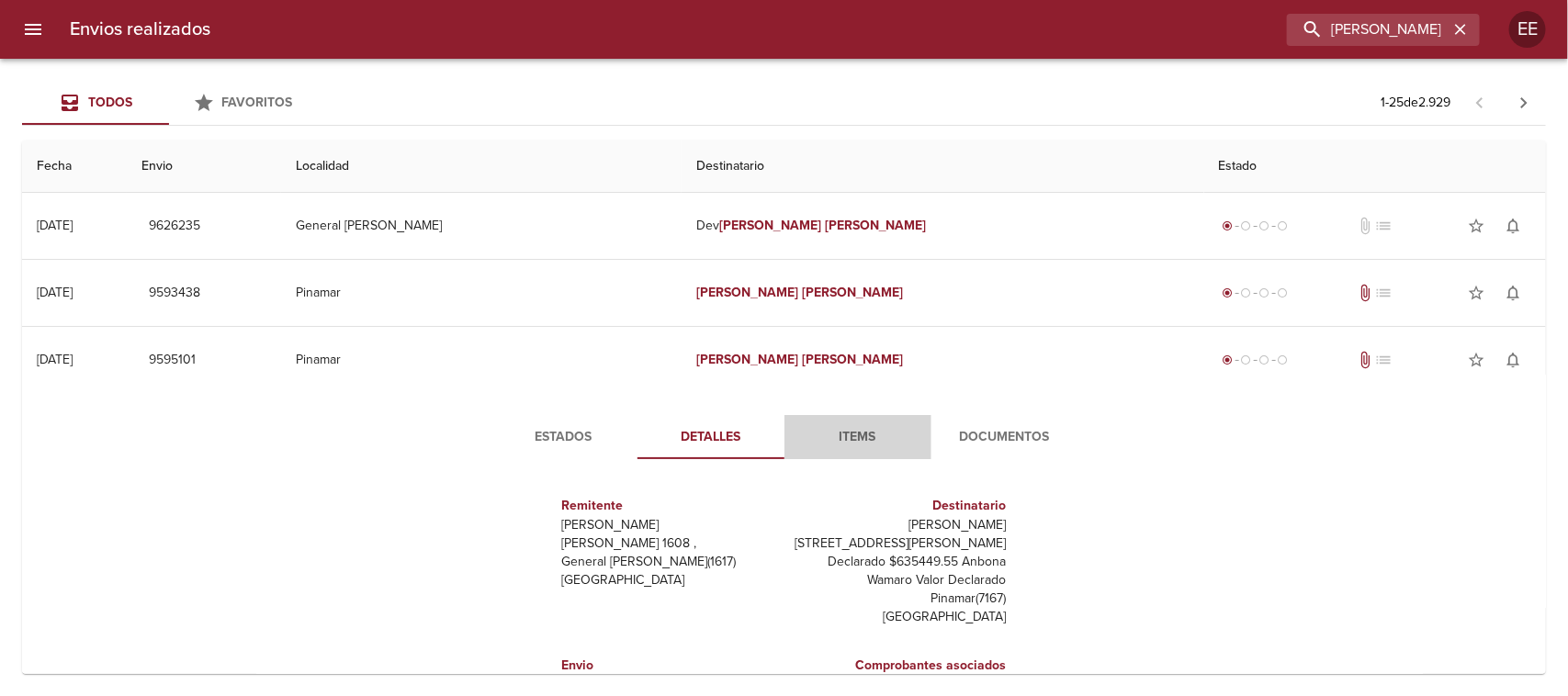
click at [823, 428] on span "Items" at bounding box center [858, 438] width 125 height 23
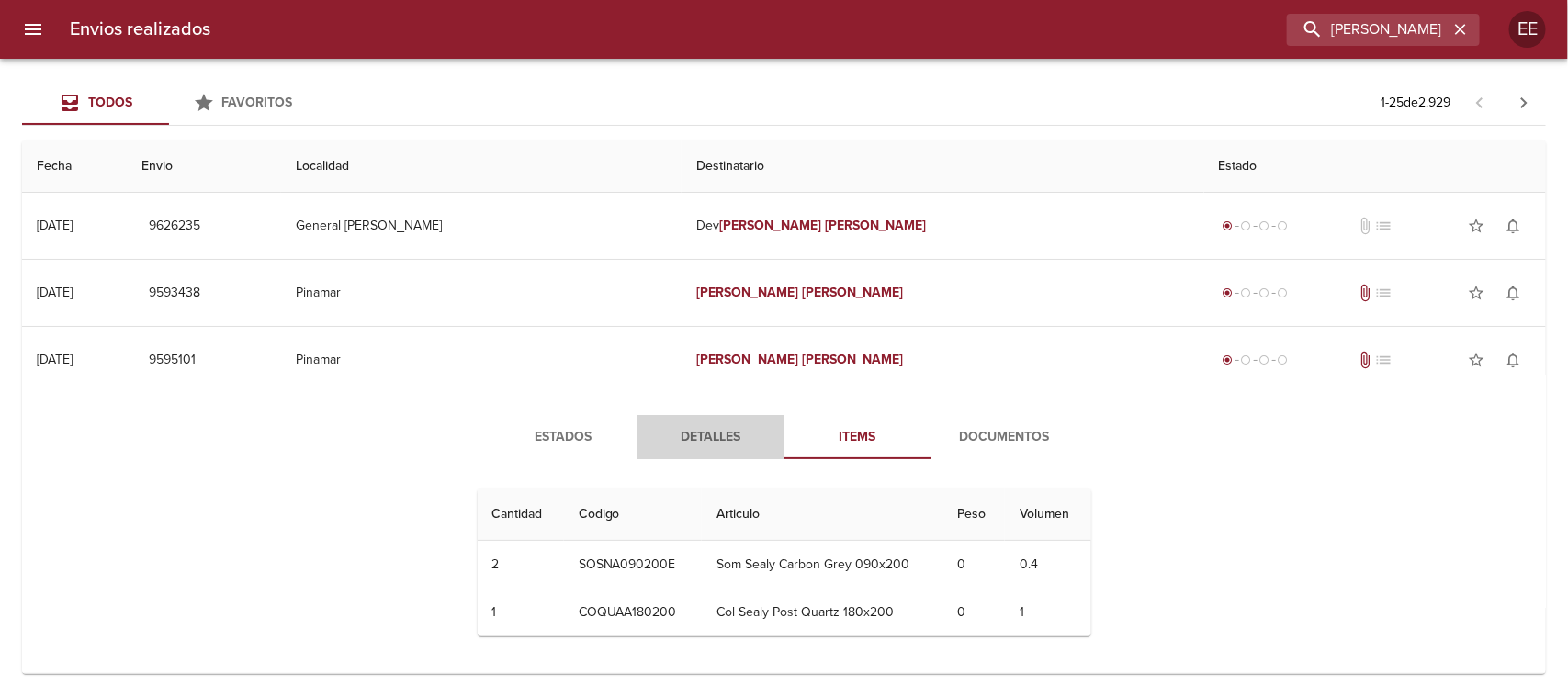
click at [693, 417] on button "Detalles" at bounding box center [711, 438] width 147 height 44
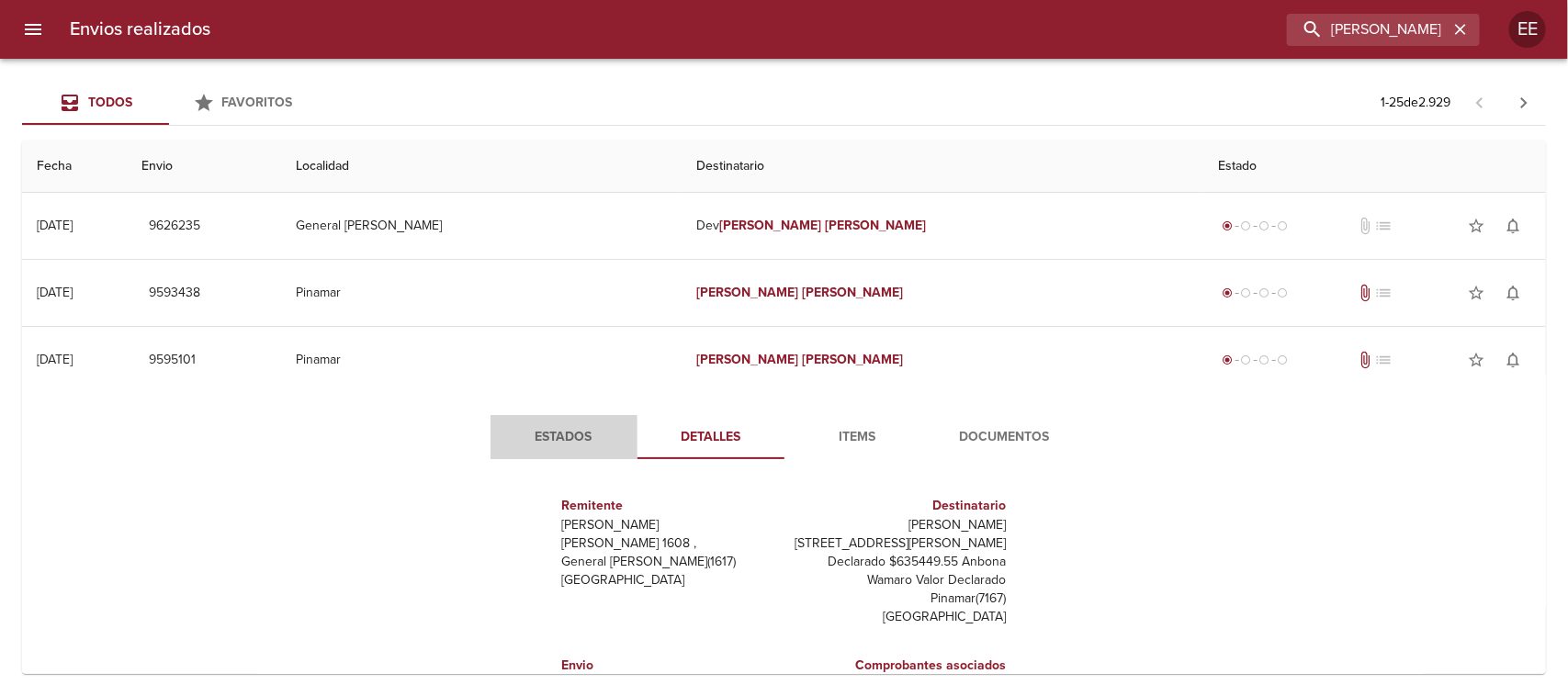
click at [561, 419] on button "Estados" at bounding box center [564, 438] width 147 height 44
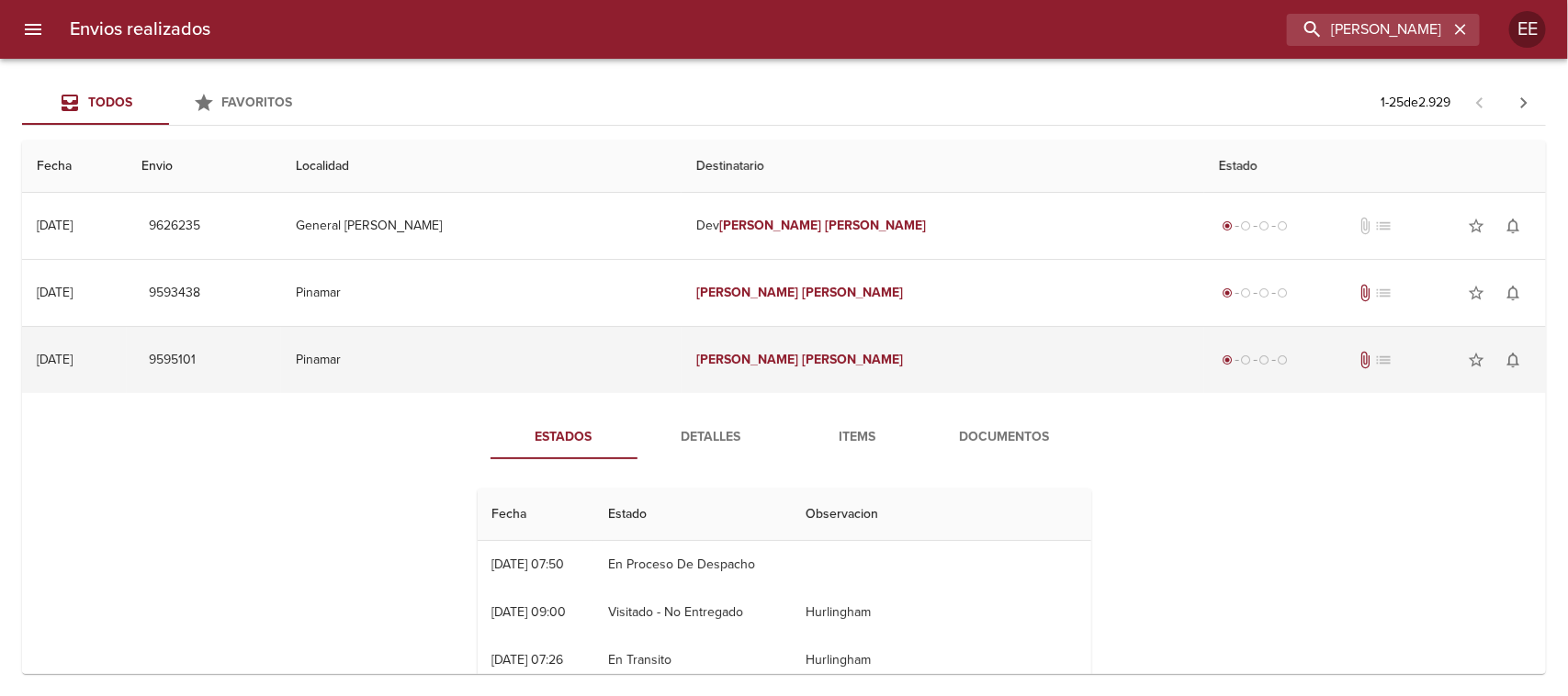
click at [575, 351] on td "Pinamar" at bounding box center [480, 360] width 400 height 67
